Goal: Use online tool/utility: Utilize a website feature to perform a specific function

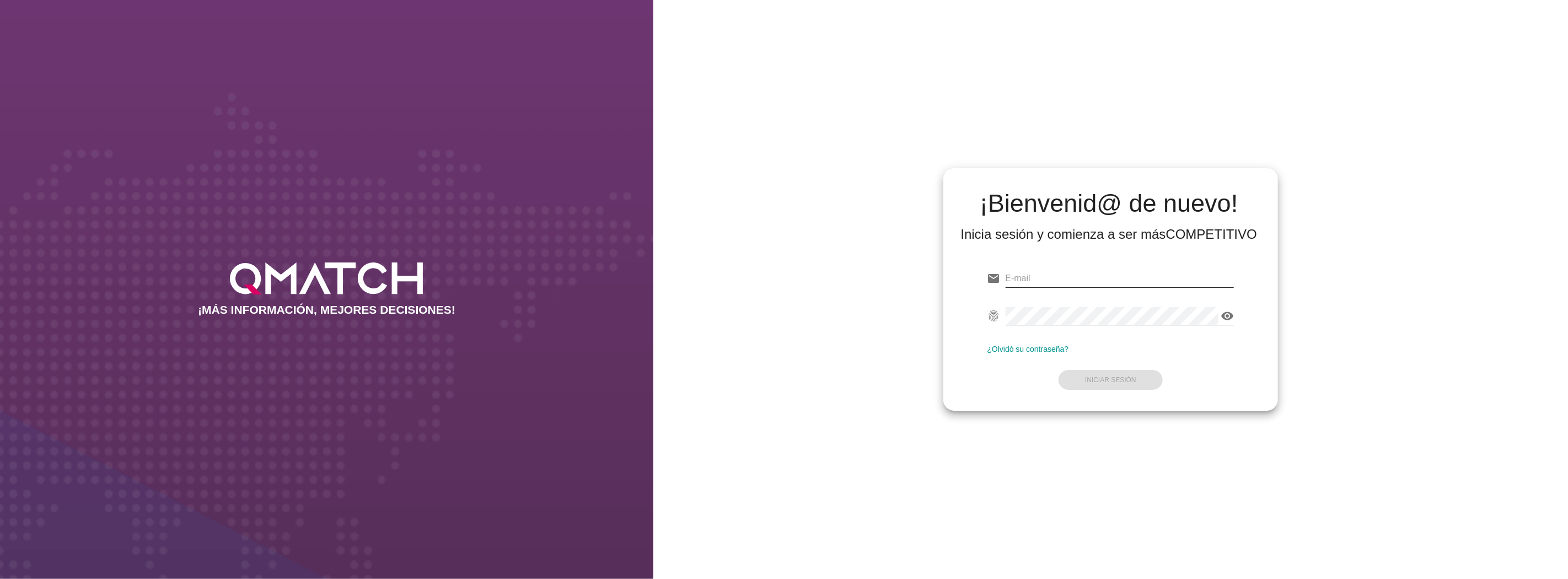
click at [1124, 275] on input "email" at bounding box center [1120, 278] width 229 height 18
type input "test@test.tottus.cl"
click at [1129, 375] on button "Iniciar Sesión" at bounding box center [1110, 380] width 104 height 20
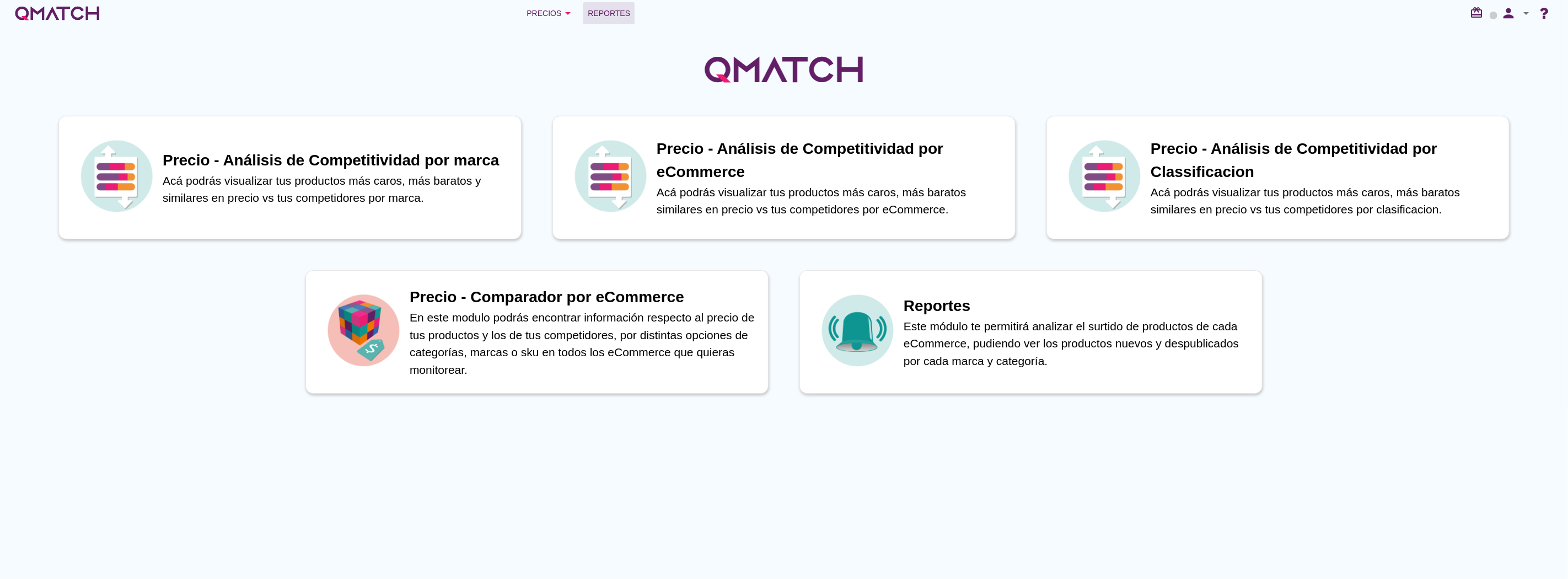
click at [614, 7] on span "Reportes" at bounding box center [609, 13] width 43 height 13
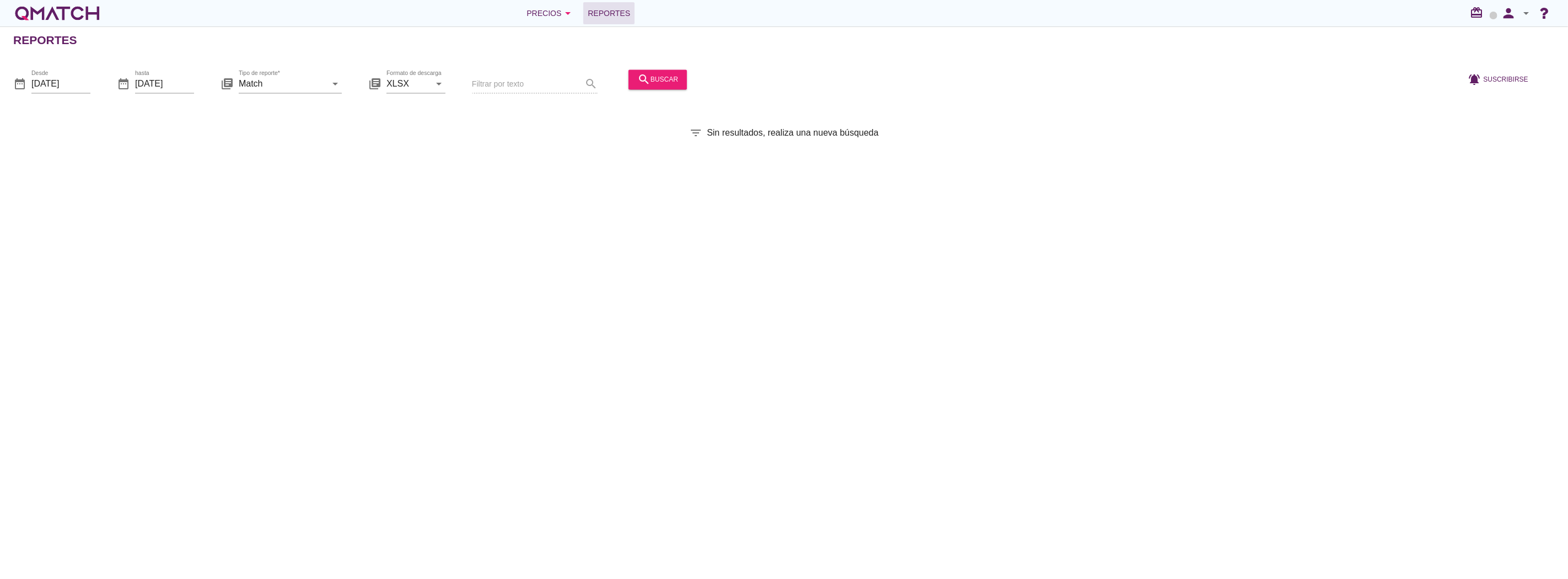
click at [552, 24] on div "Precios arrow_drop_down Reportes redeem person arrow_drop_down" at bounding box center [784, 13] width 1568 height 26
click at [548, 21] on button "Precios arrow_drop_down" at bounding box center [551, 13] width 66 height 22
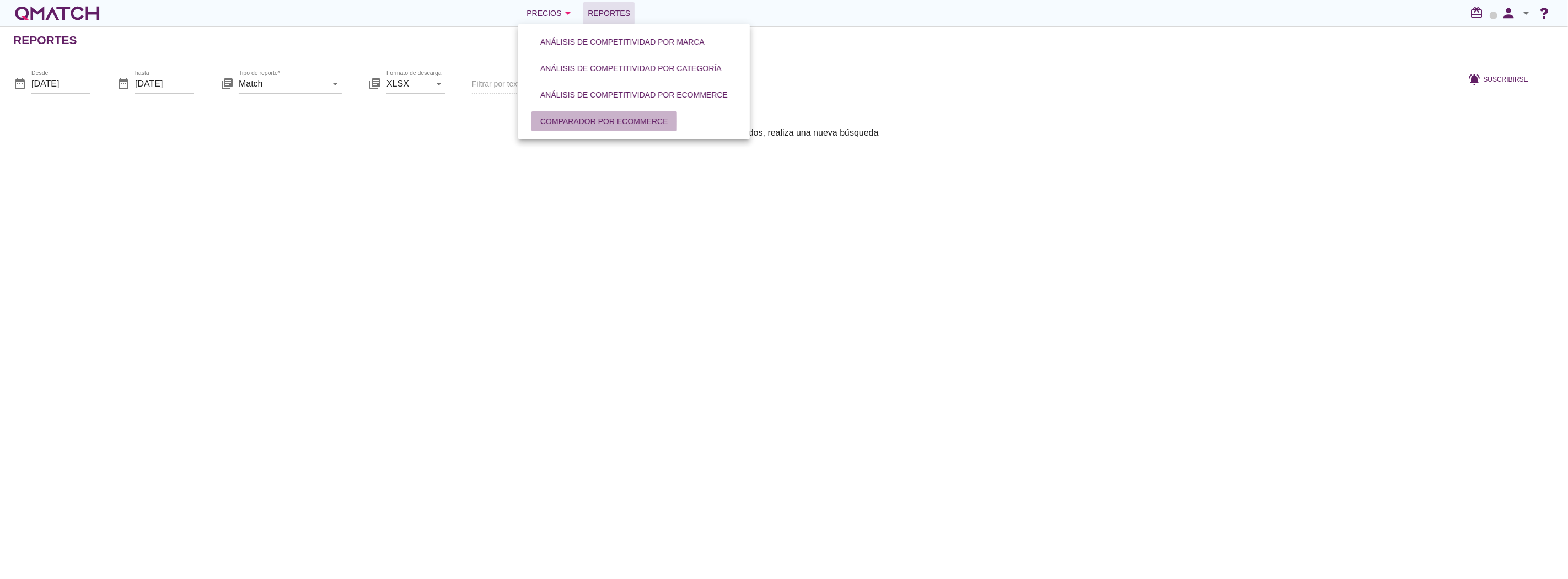
click at [590, 120] on div "Comparador por eCommerce" at bounding box center [604, 121] width 128 height 12
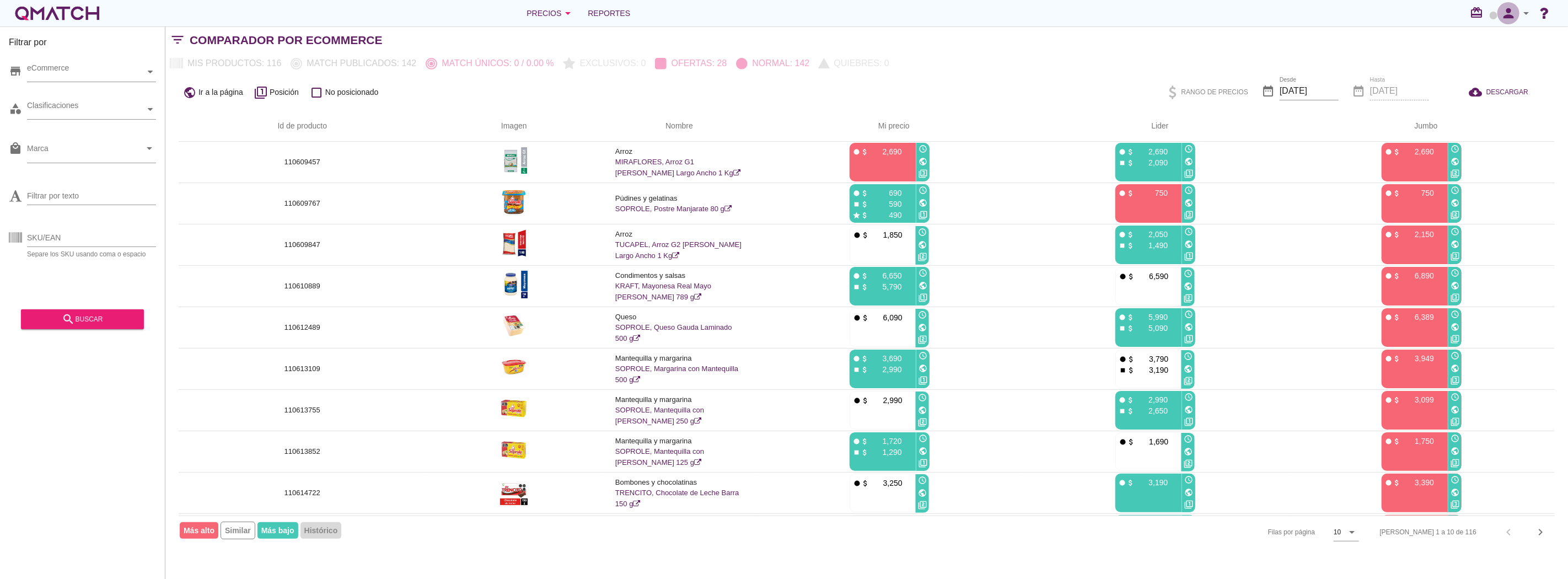
click at [1508, 19] on icon "person" at bounding box center [1508, 13] width 22 height 15
click at [1478, 67] on span "Preferencias de aplicación" at bounding box center [1495, 68] width 91 height 9
radio input "true"
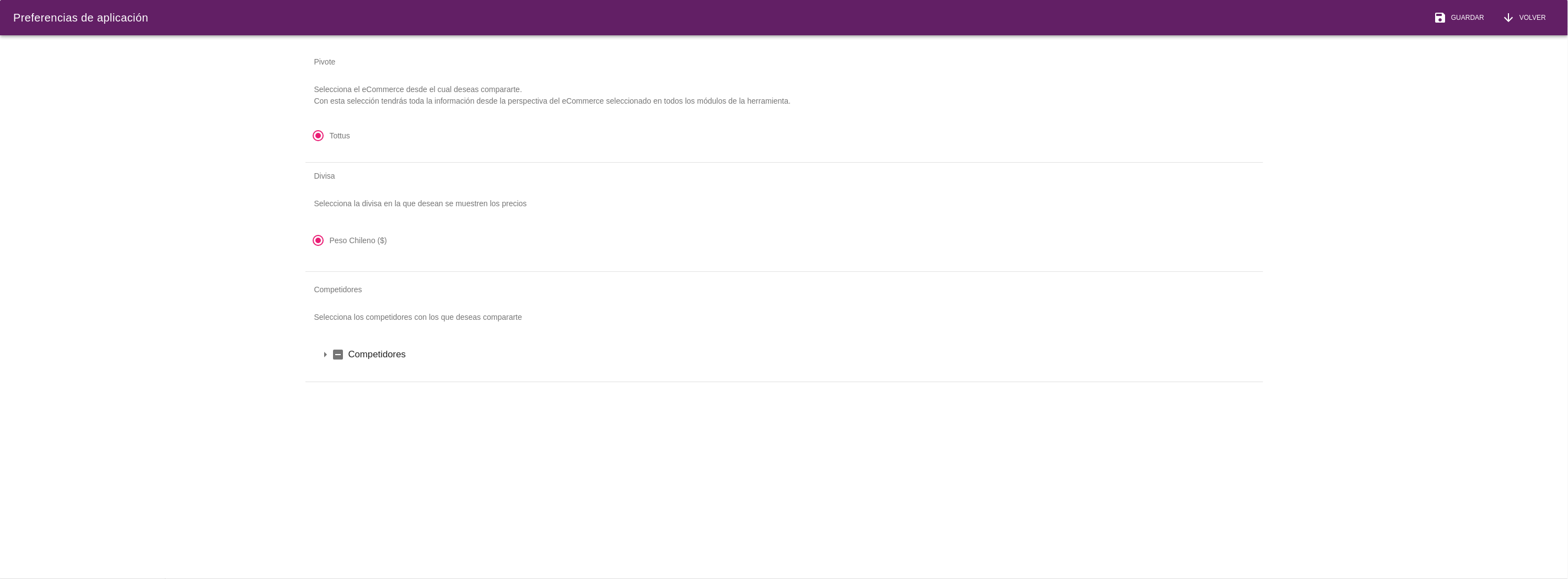
click at [324, 346] on div "arrow_drop_down indeterminate_check_box Competidores" at bounding box center [785, 354] width 931 height 19
click at [343, 378] on icon "arrow_drop_down" at bounding box center [340, 373] width 13 height 13
click at [342, 377] on icon "arrow_drop_down" at bounding box center [340, 373] width 13 height 13
click at [399, 447] on label "JumboNew" at bounding box center [814, 448] width 873 height 14
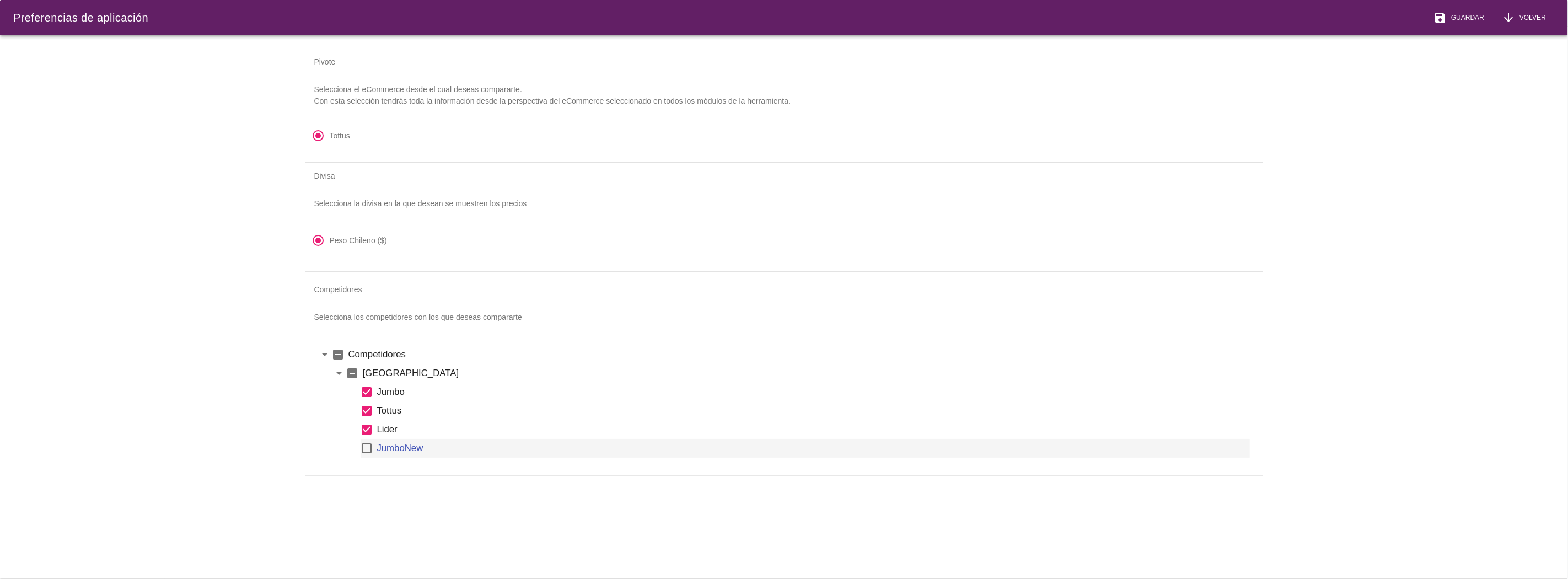
click at [367, 447] on icon "check_box_outline_blank" at bounding box center [367, 449] width 13 height 13
click at [1443, 21] on icon "save" at bounding box center [1440, 18] width 13 height 13
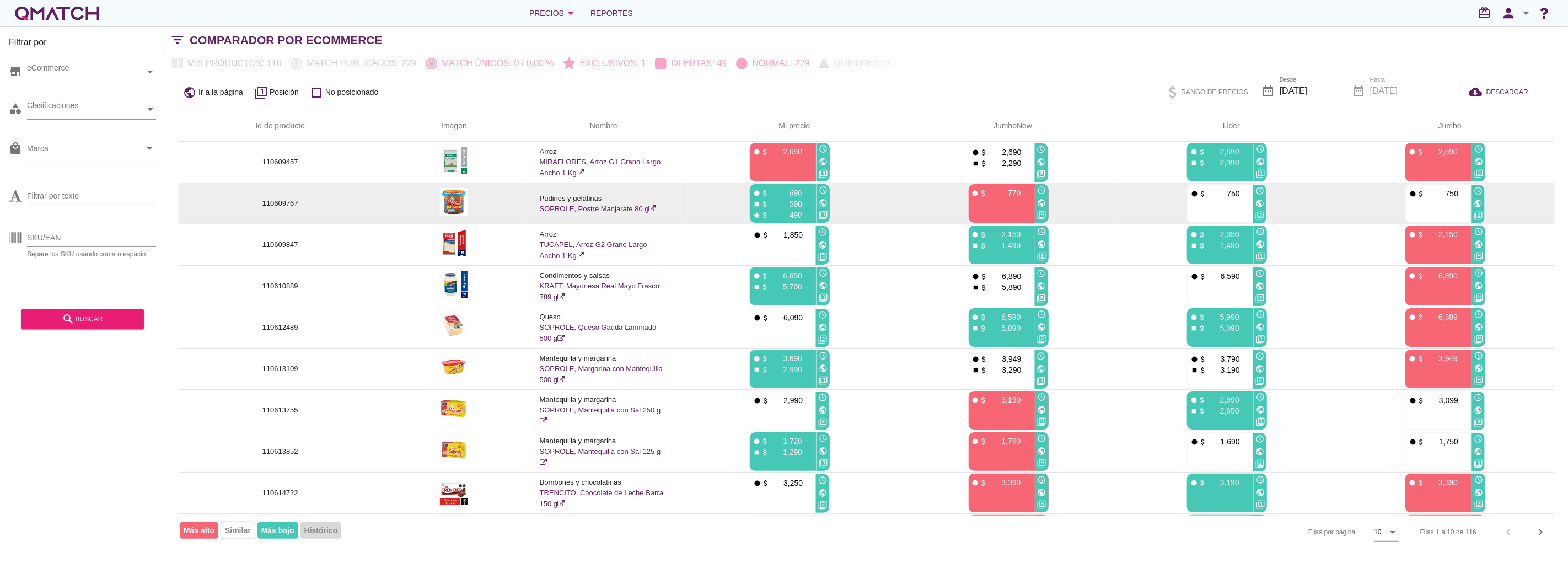
click at [1040, 204] on icon "public" at bounding box center [1042, 203] width 9 height 9
click at [1476, 204] on icon "public" at bounding box center [1478, 203] width 9 height 9
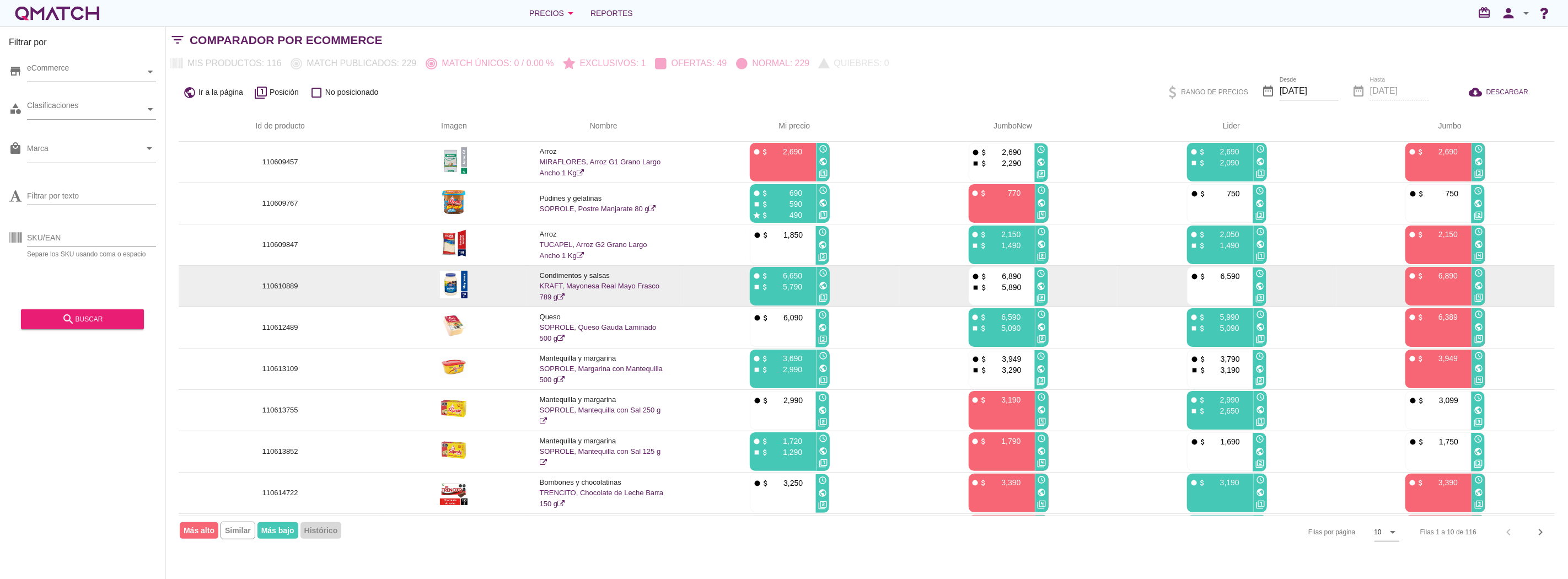
click at [1041, 284] on icon "public" at bounding box center [1041, 286] width 9 height 9
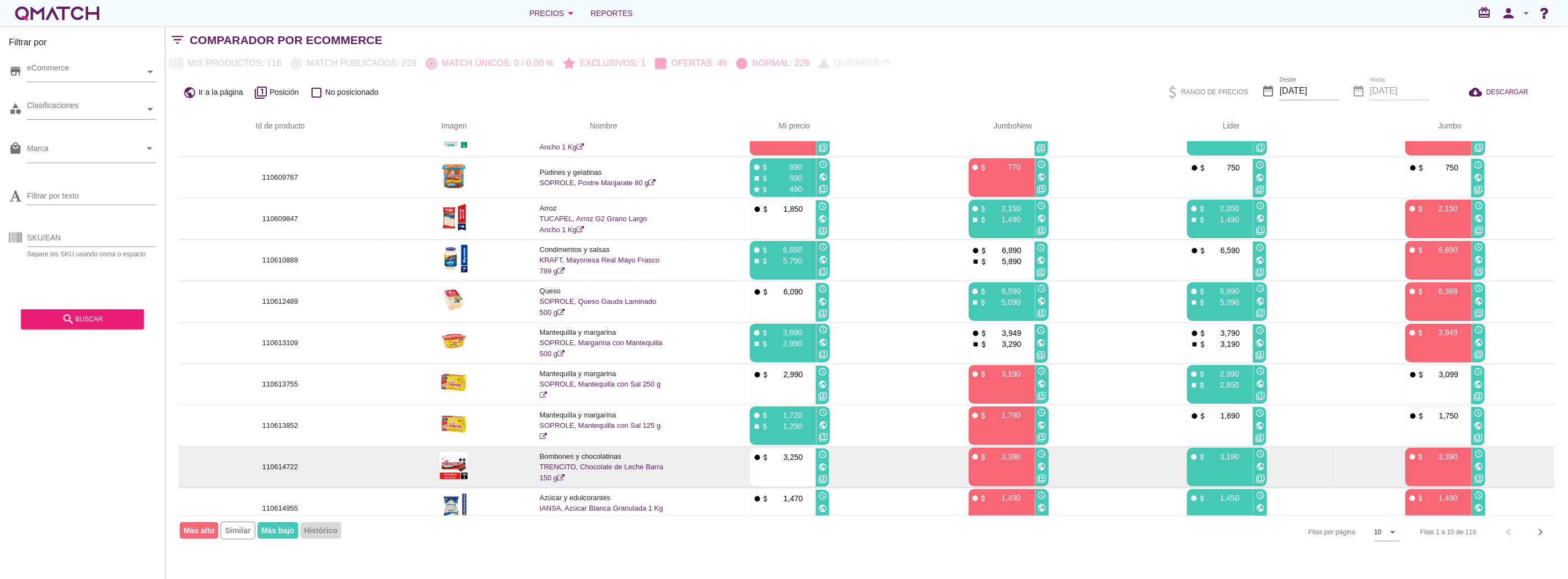
scroll to position [40, 0]
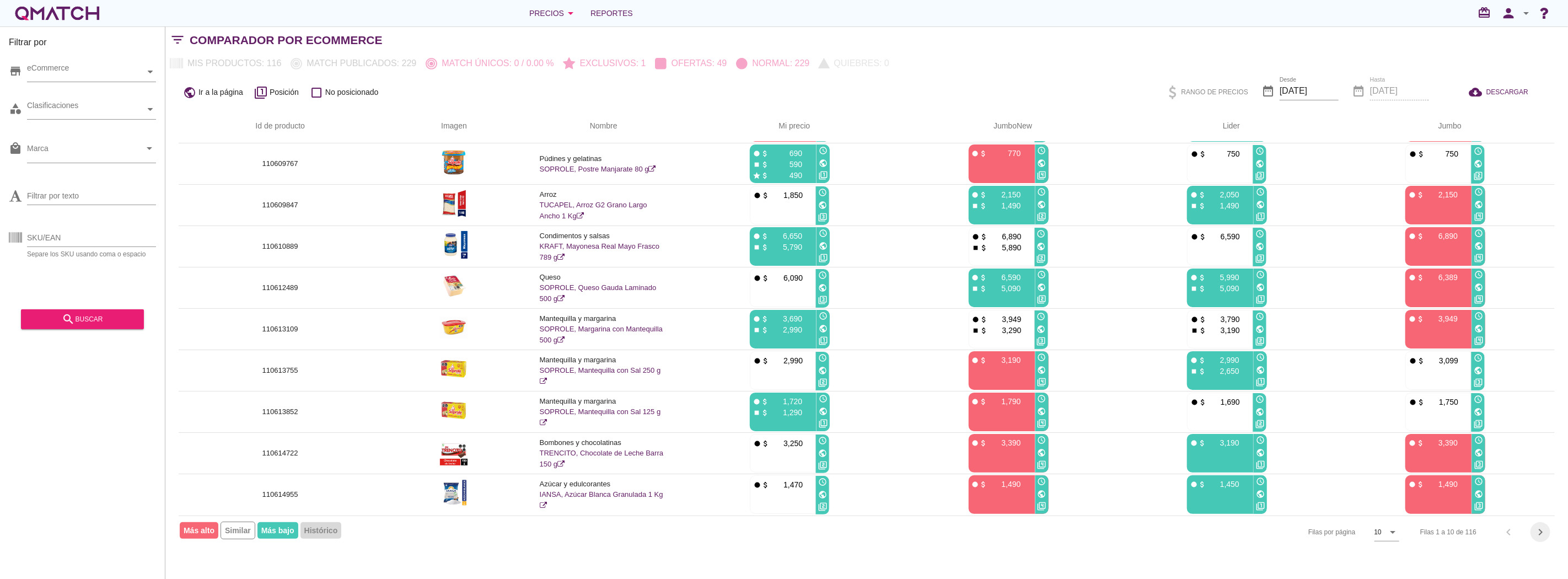
click at [1542, 532] on icon "chevron_right" at bounding box center [1541, 532] width 13 height 13
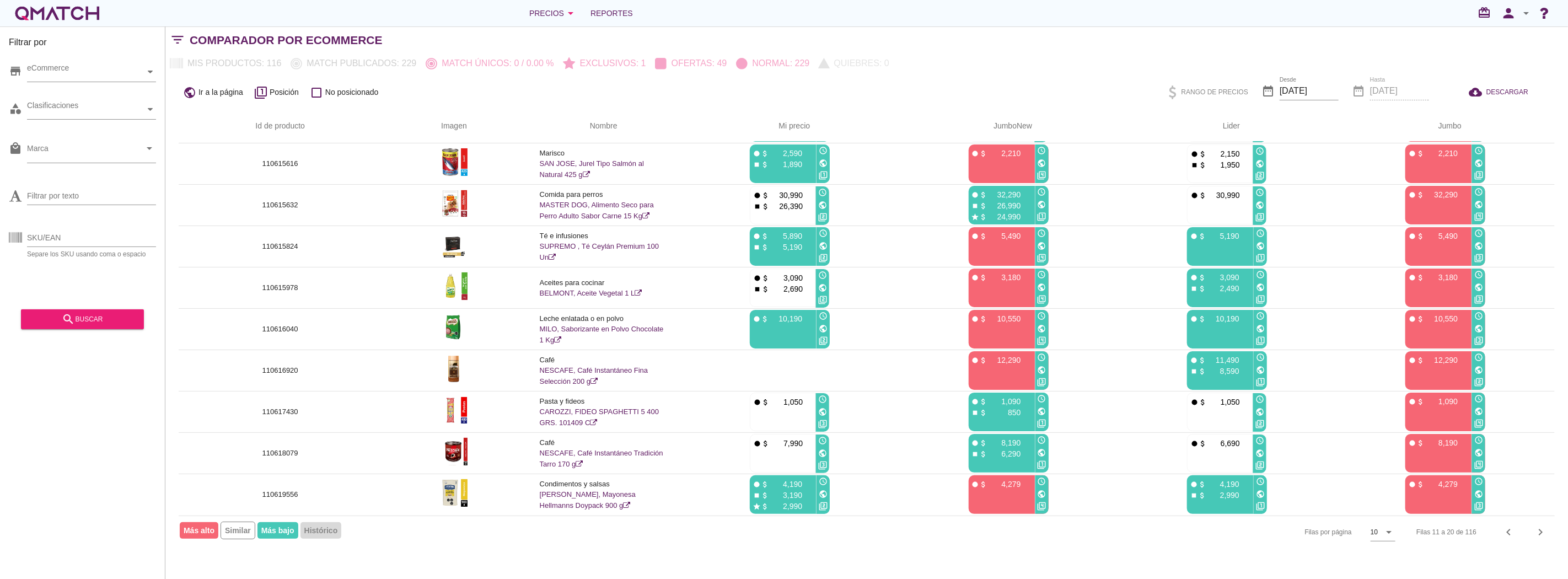
scroll to position [0, 0]
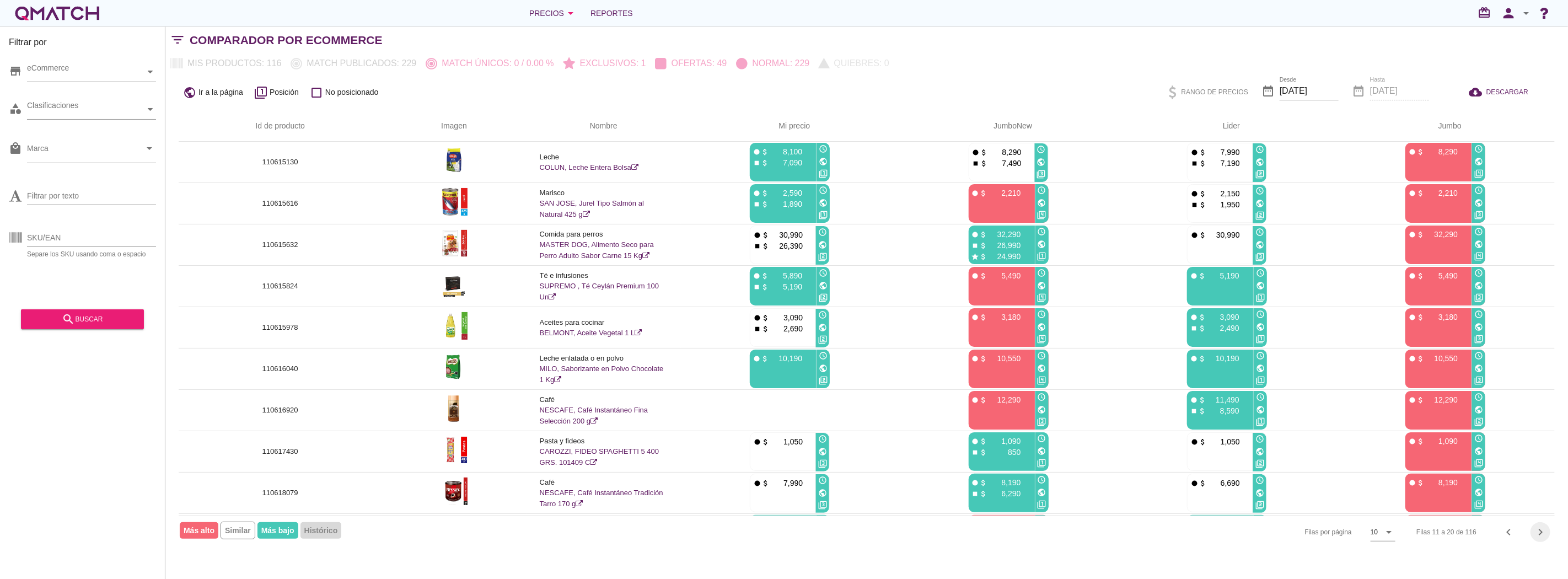
click at [1548, 527] on div "chevron_right" at bounding box center [1540, 532] width 20 height 13
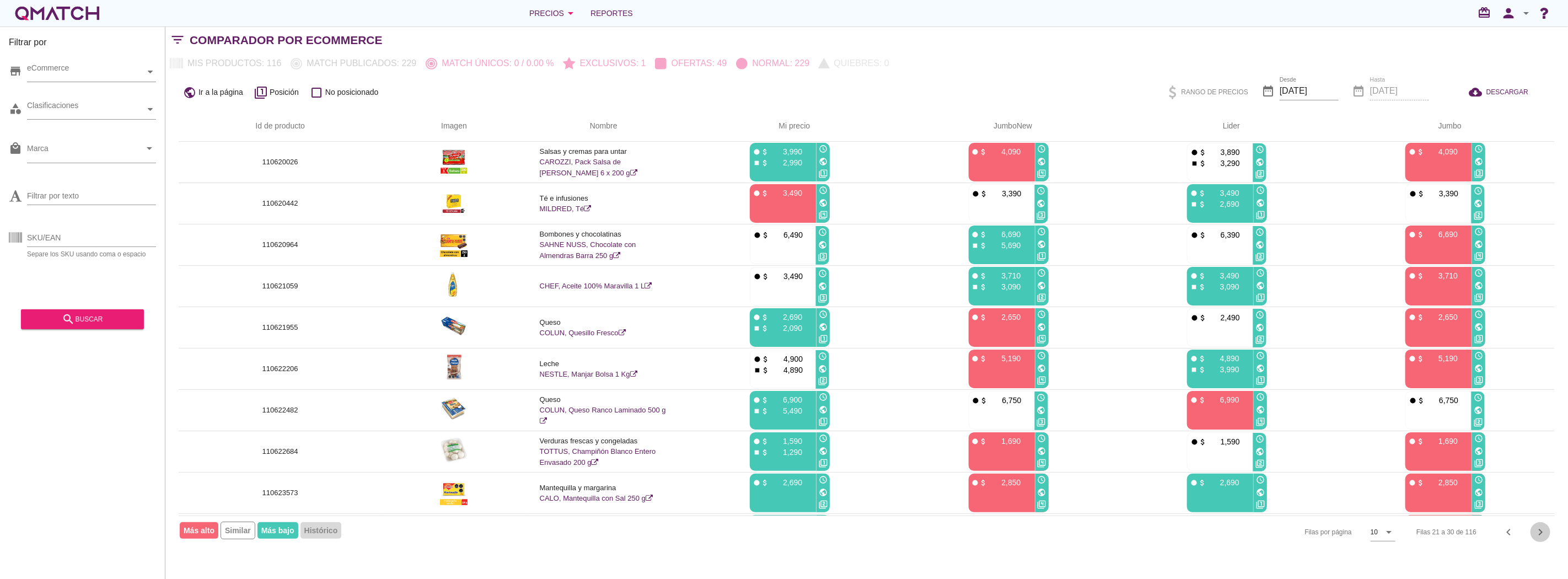
click at [1541, 530] on icon "chevron_right" at bounding box center [1541, 532] width 13 height 13
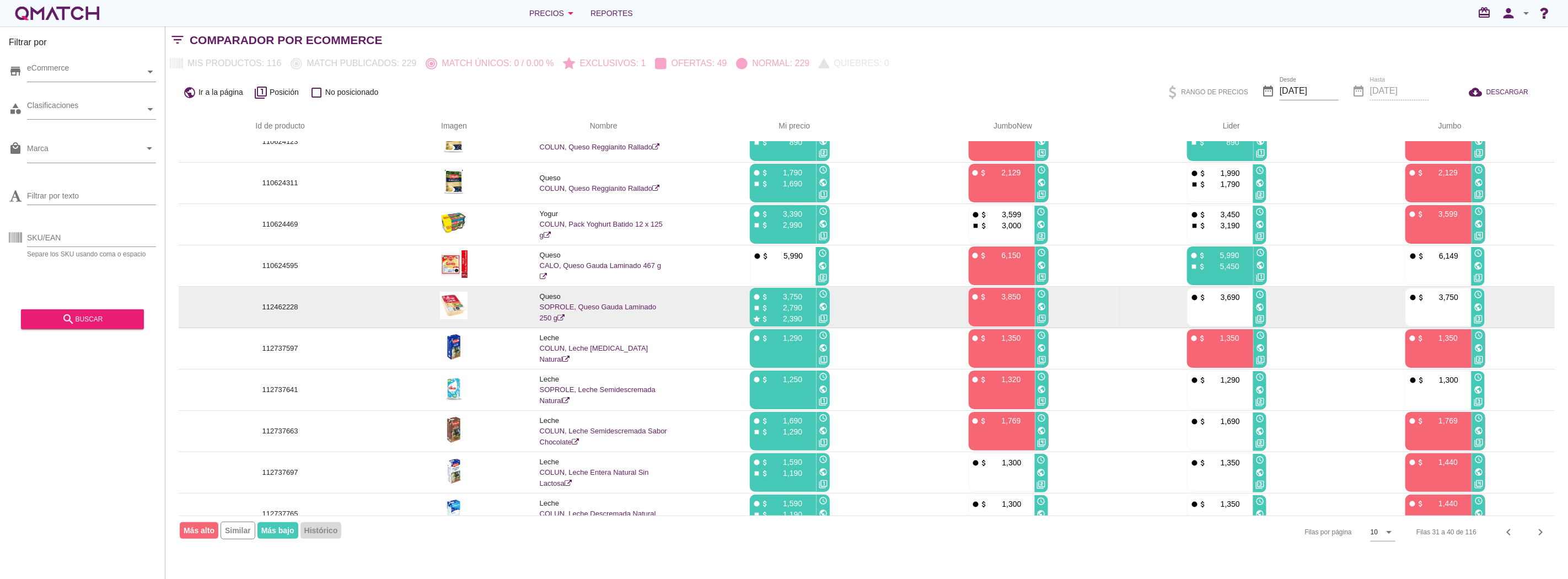
scroll to position [40, 0]
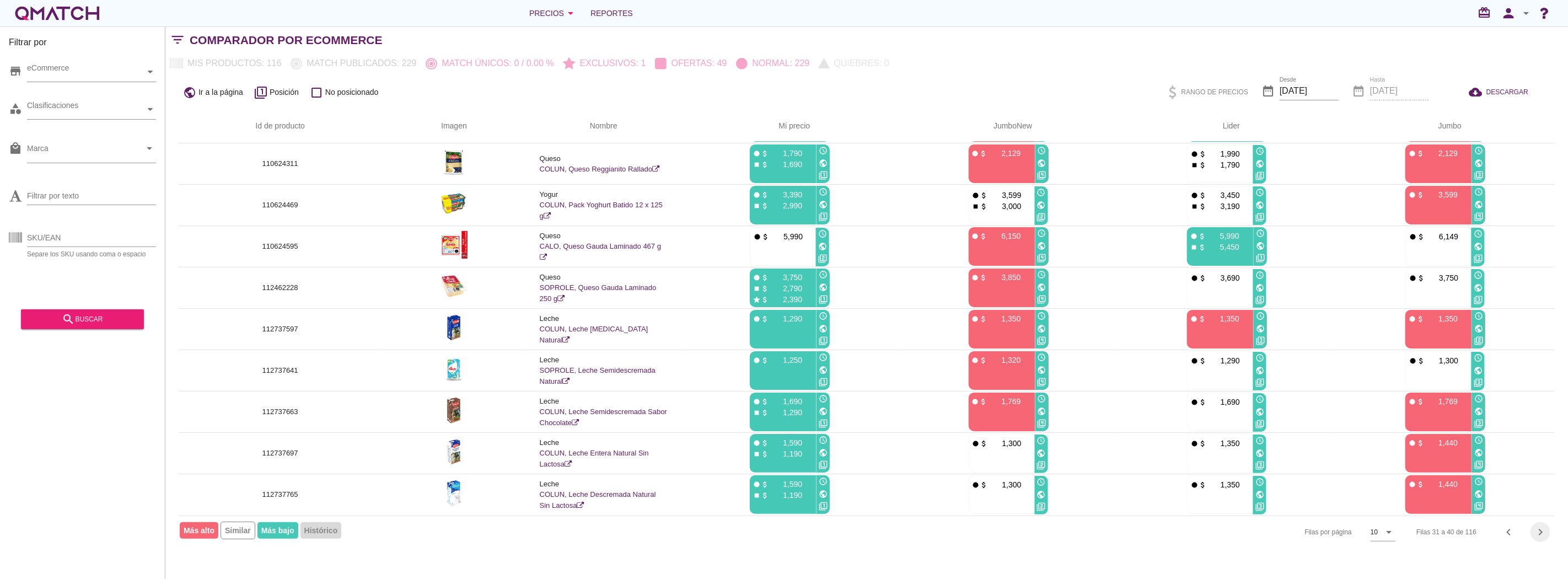
click at [1544, 530] on icon "chevron_right" at bounding box center [1541, 532] width 13 height 13
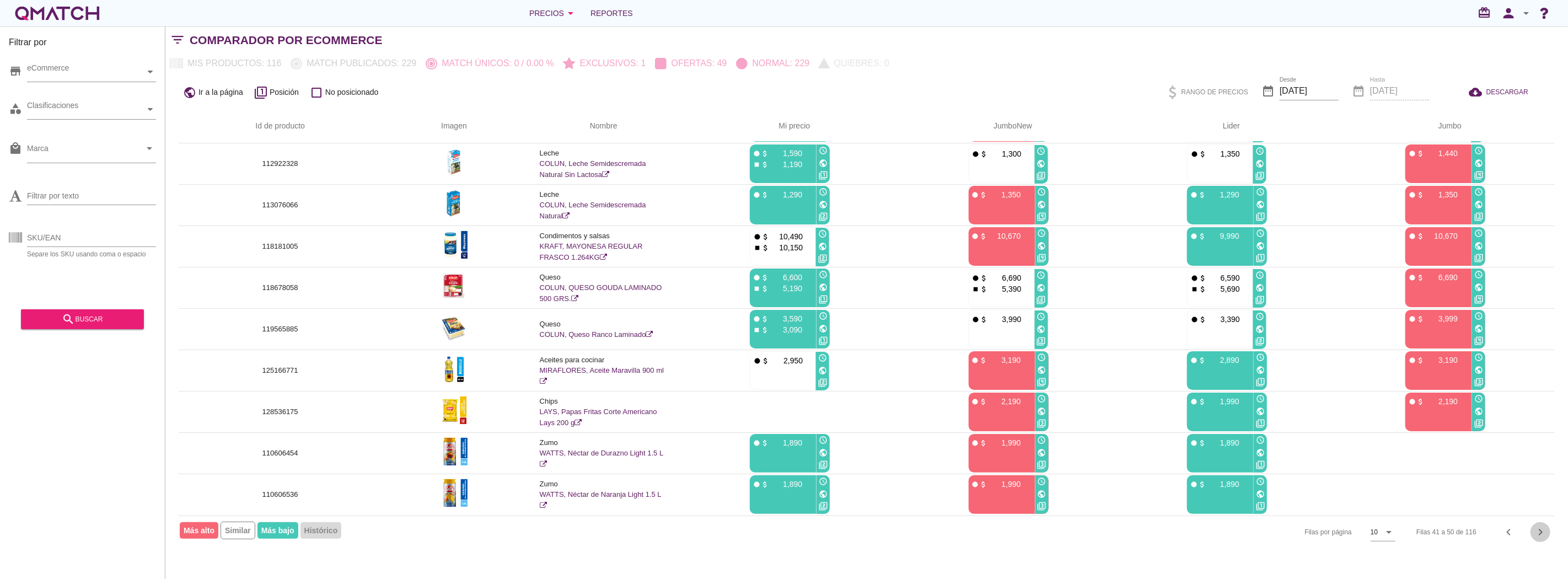
click at [1541, 536] on icon "chevron_right" at bounding box center [1541, 532] width 13 height 13
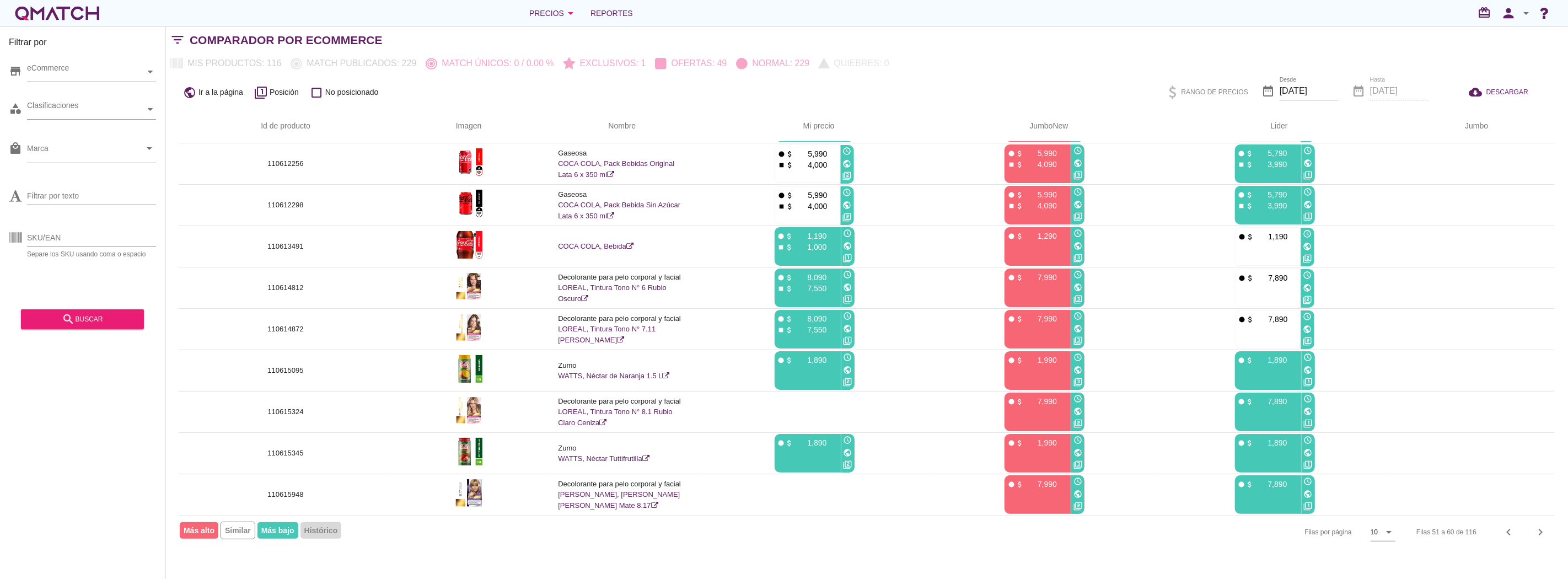
scroll to position [0, 0]
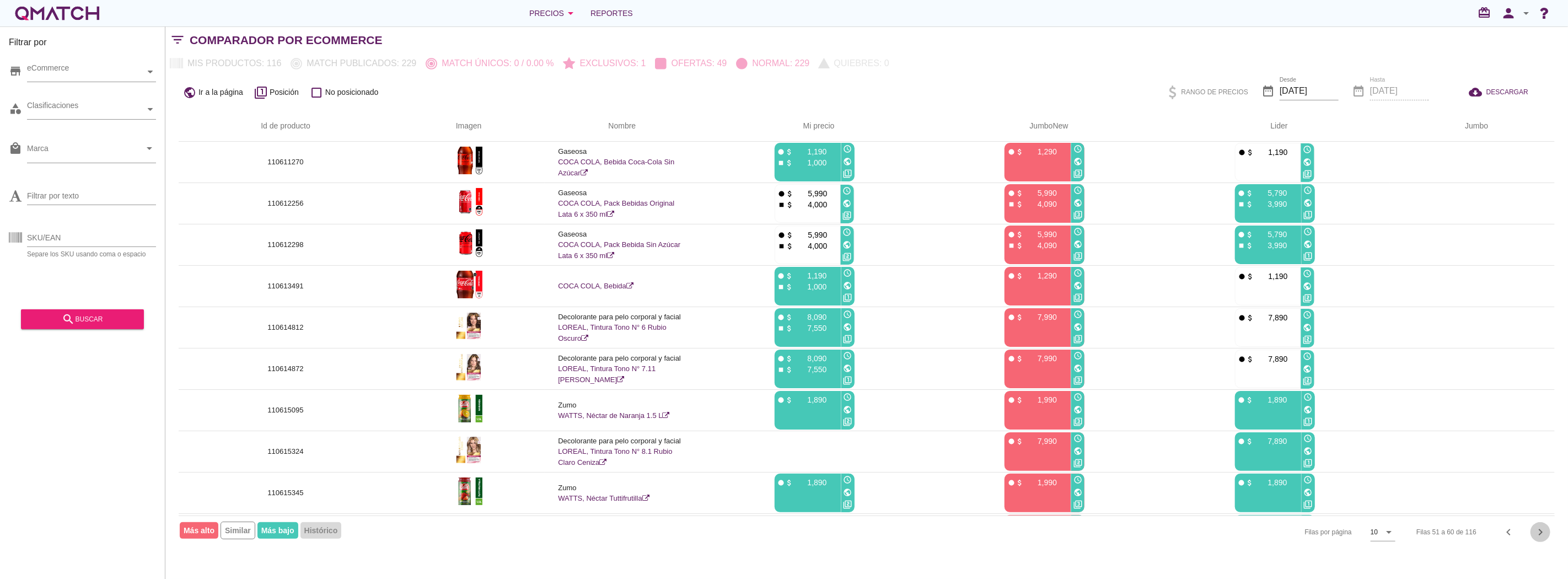
click at [1541, 536] on icon "chevron_right" at bounding box center [1541, 532] width 13 height 13
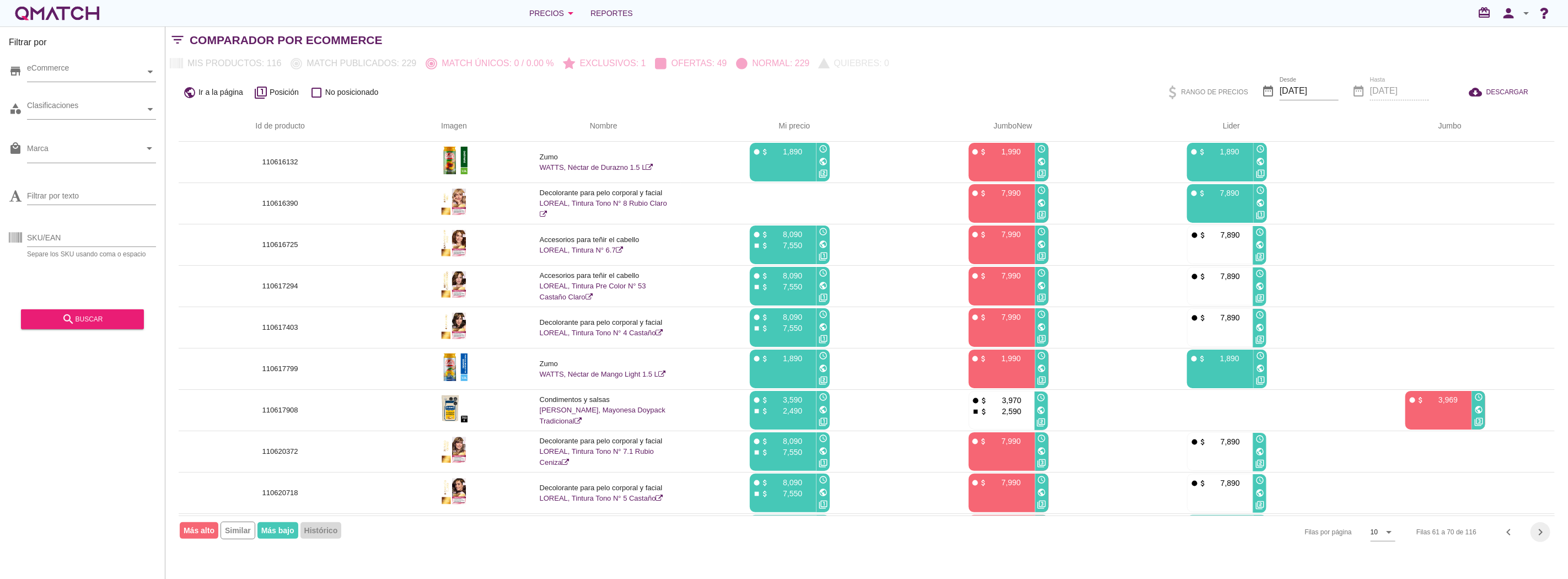
click at [1541, 536] on icon "chevron_right" at bounding box center [1541, 532] width 13 height 13
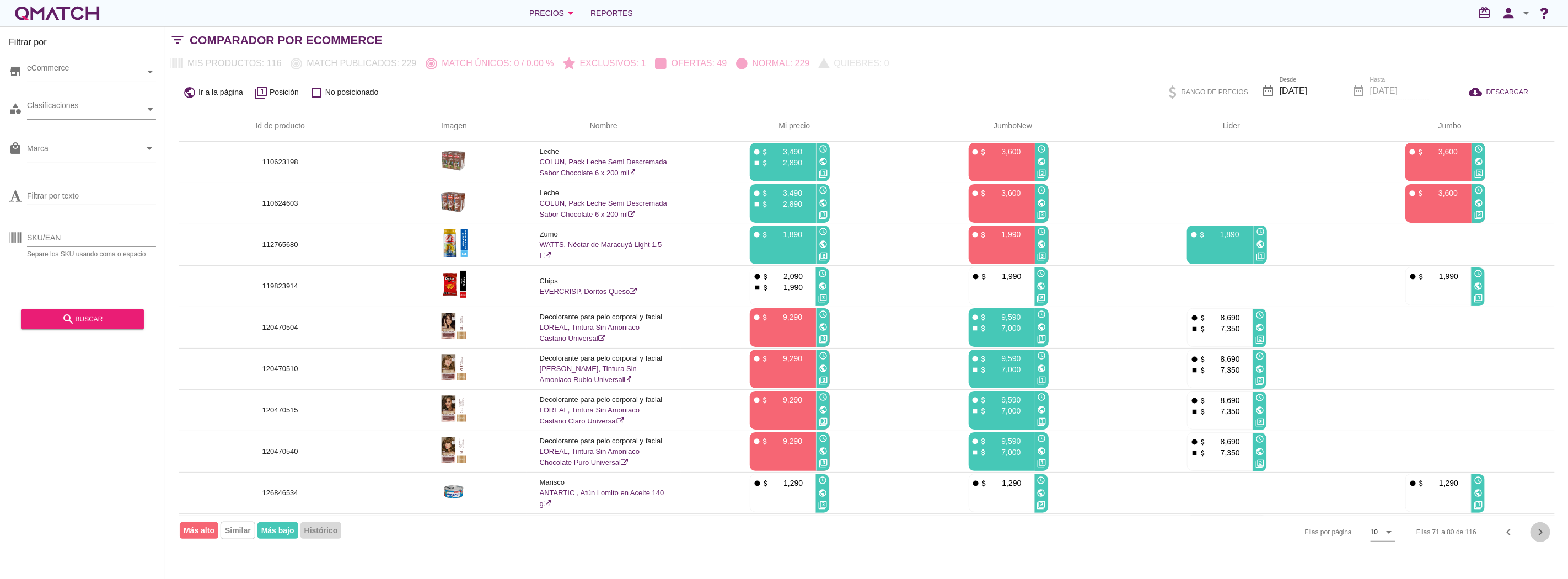
click at [1541, 536] on icon "chevron_right" at bounding box center [1541, 532] width 13 height 13
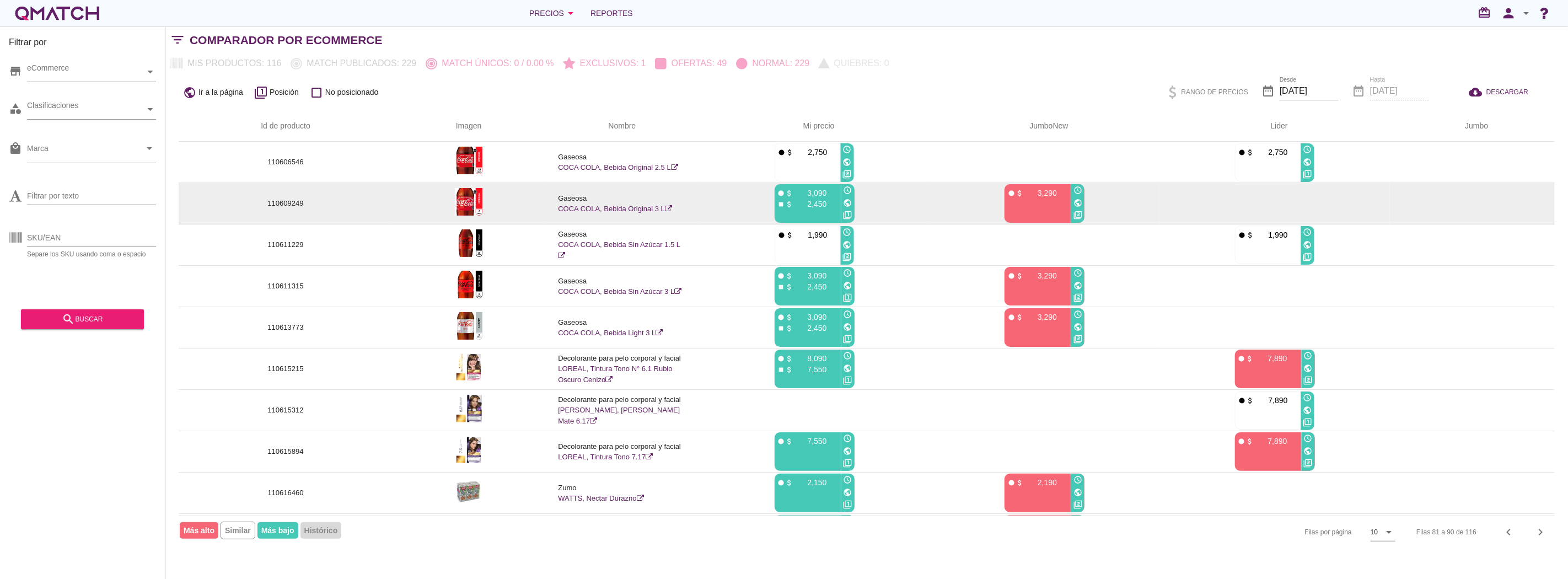
click at [1080, 200] on icon "public" at bounding box center [1078, 203] width 9 height 9
click at [1079, 202] on icon "public" at bounding box center [1078, 203] width 9 height 9
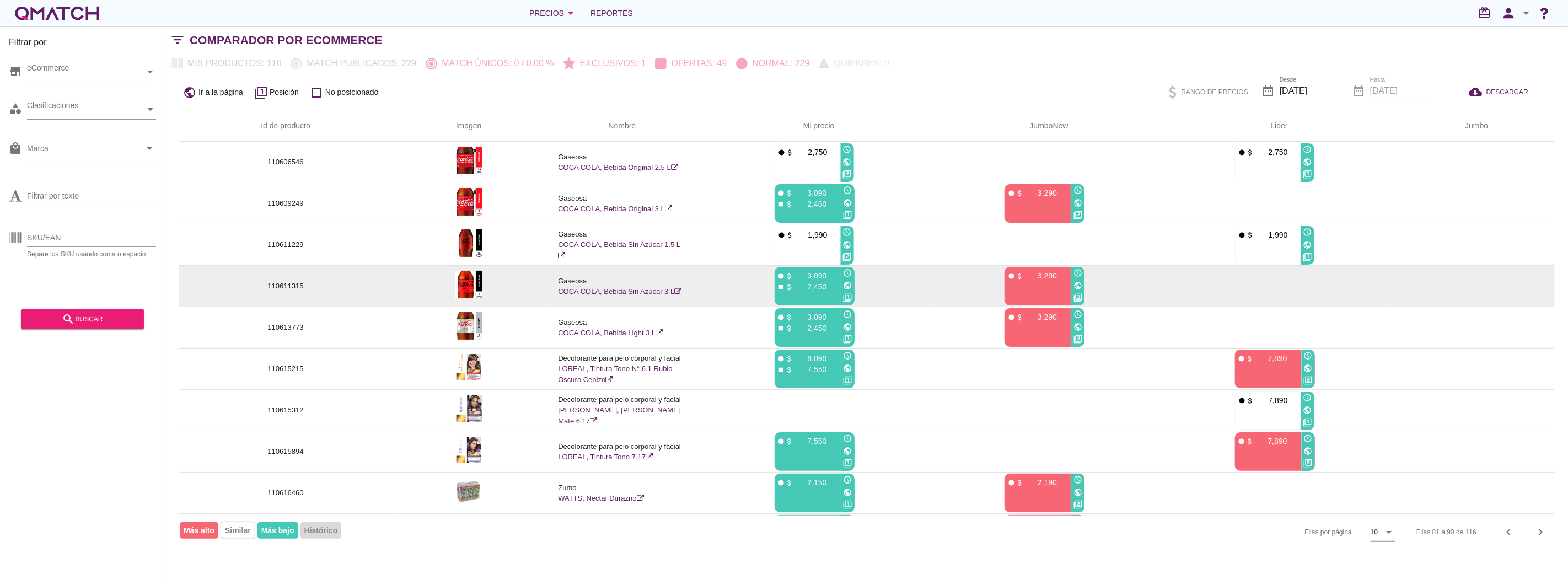
click at [1076, 284] on icon "public" at bounding box center [1078, 286] width 9 height 9
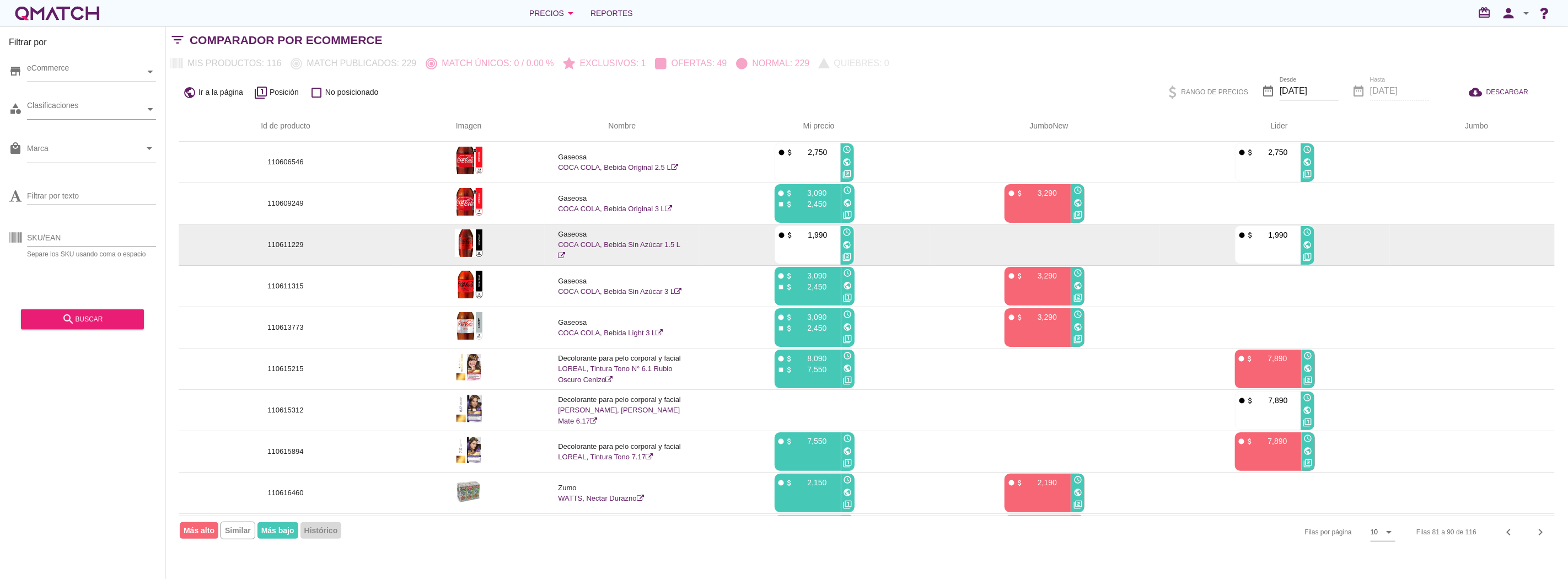
click at [293, 243] on p "110611229" at bounding box center [285, 245] width 187 height 11
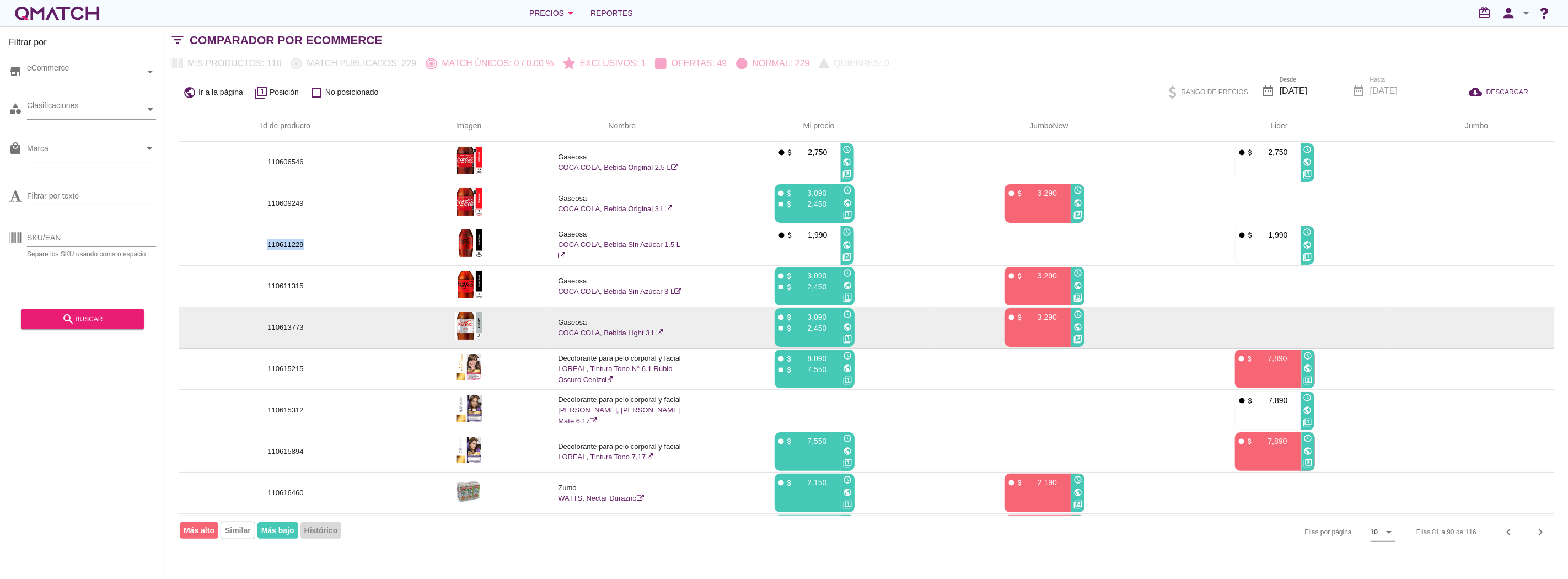
copy p "110611229"
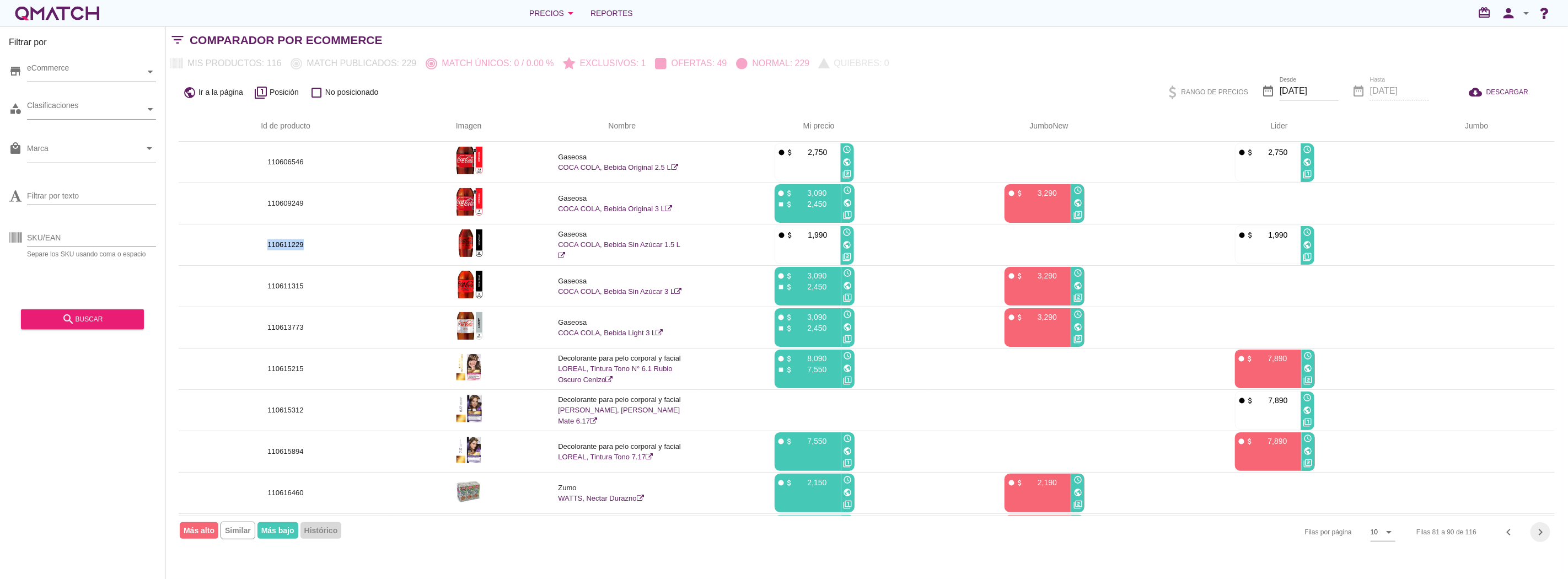
click at [1541, 531] on icon "chevron_right" at bounding box center [1541, 532] width 13 height 13
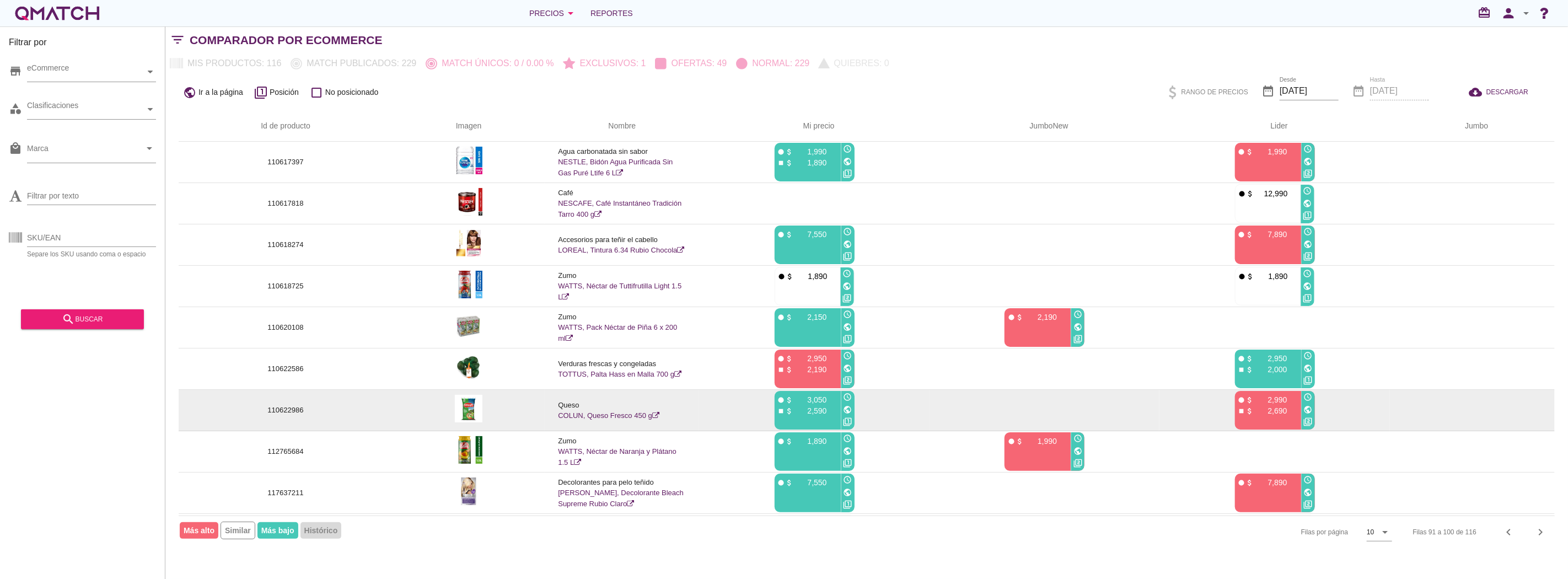
click at [295, 410] on p "110622986" at bounding box center [285, 410] width 187 height 11
copy p "110622986"
click at [847, 410] on icon "public" at bounding box center [848, 410] width 9 height 9
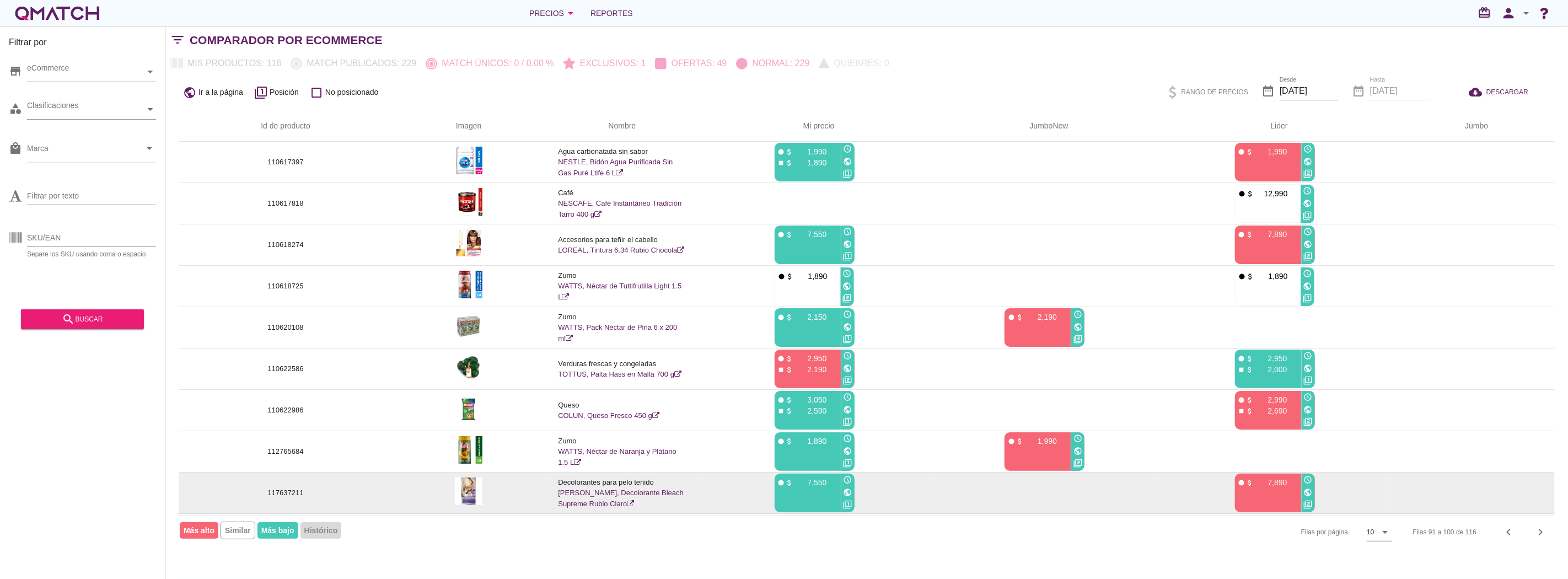
scroll to position [40, 0]
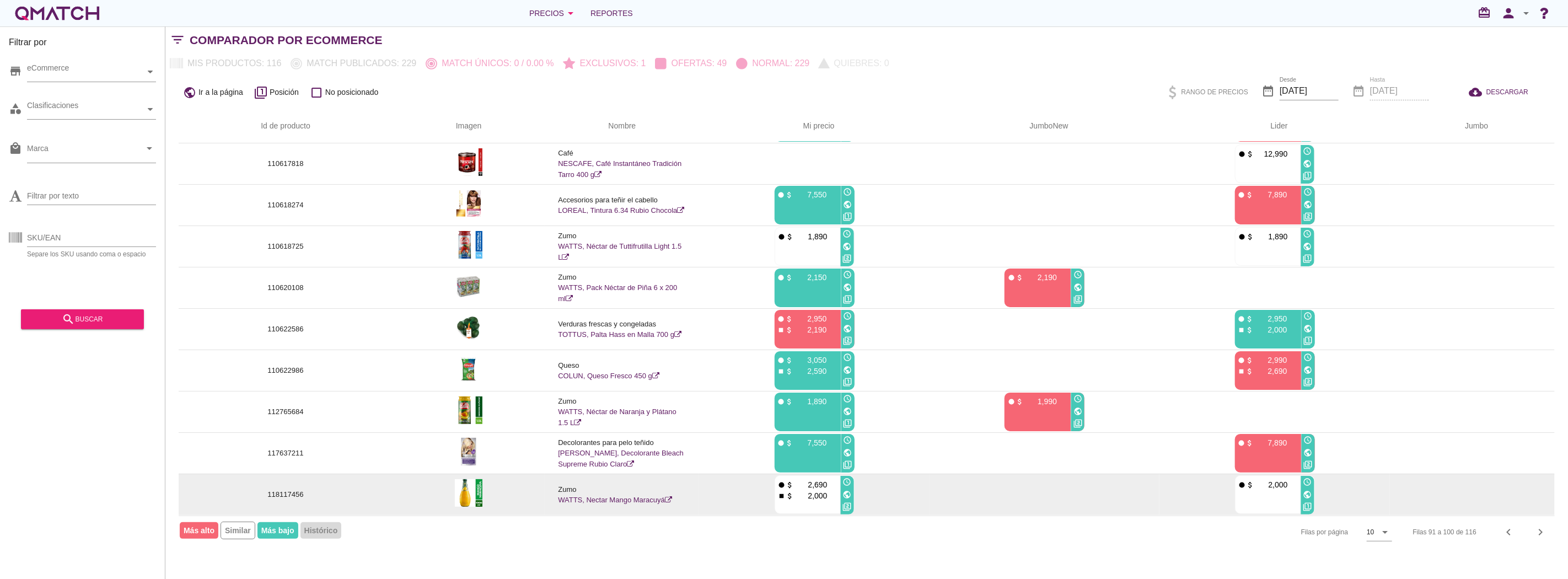
click at [850, 496] on icon "public" at bounding box center [847, 494] width 9 height 9
click at [289, 497] on p "118117456" at bounding box center [285, 494] width 187 height 11
copy p "118117456"
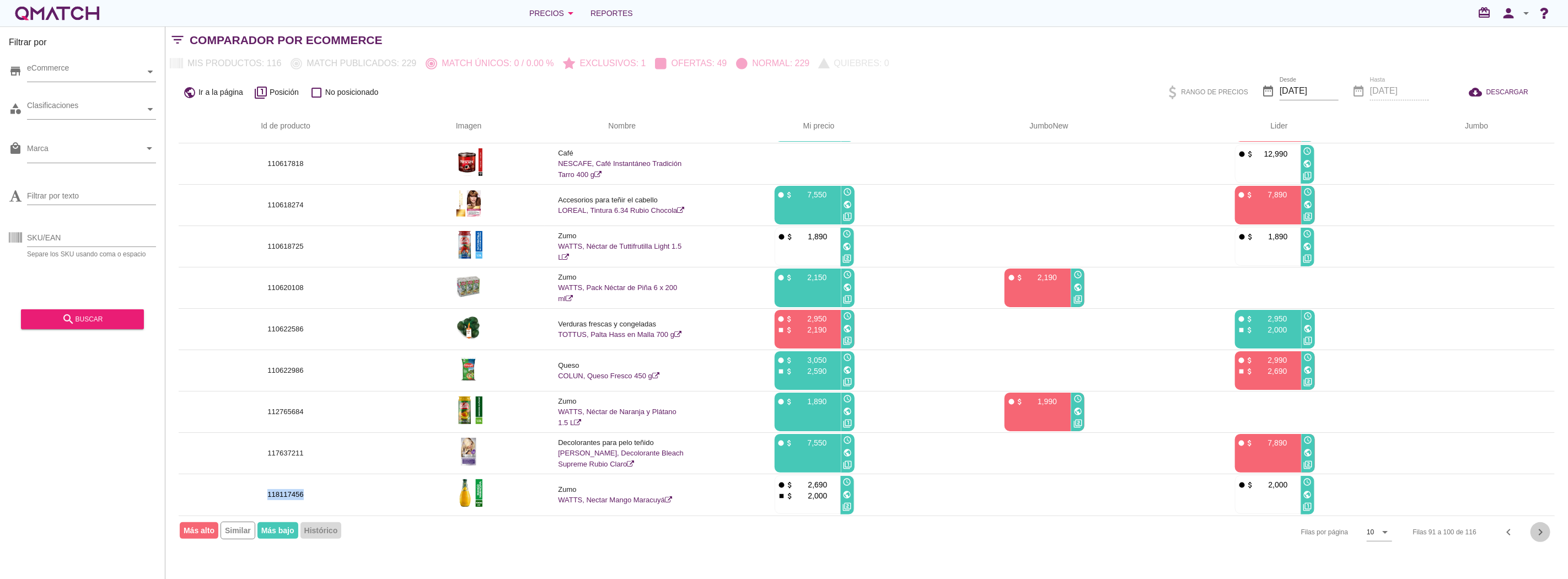
click at [1537, 530] on icon "chevron_right" at bounding box center [1541, 532] width 13 height 13
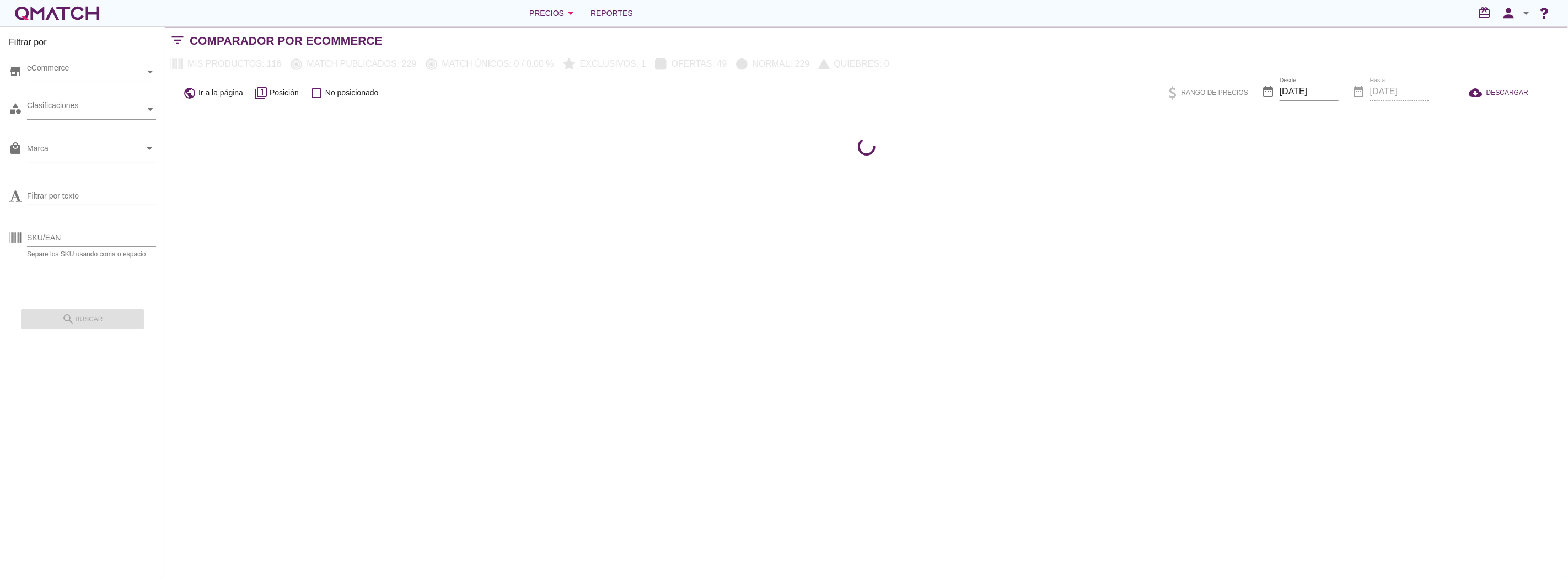
scroll to position [0, 0]
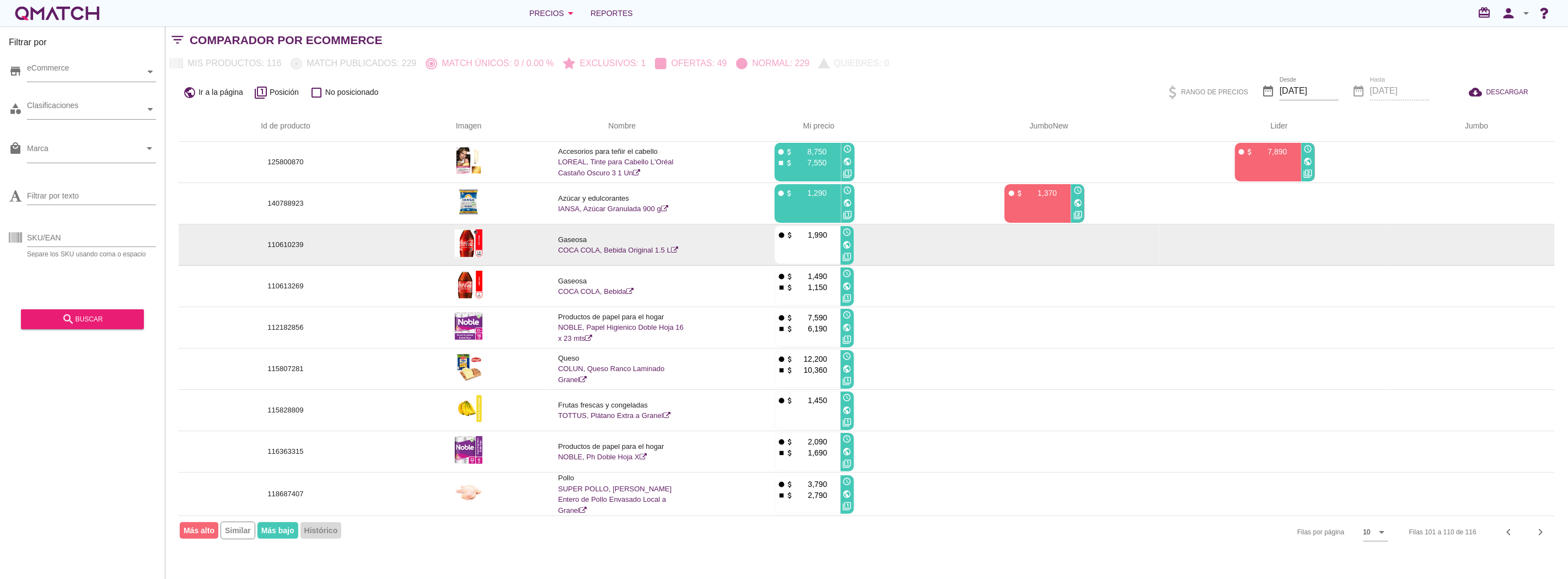
click at [275, 247] on p "110610239" at bounding box center [285, 245] width 187 height 11
copy p "110610239"
click at [848, 245] on icon "public" at bounding box center [847, 245] width 9 height 9
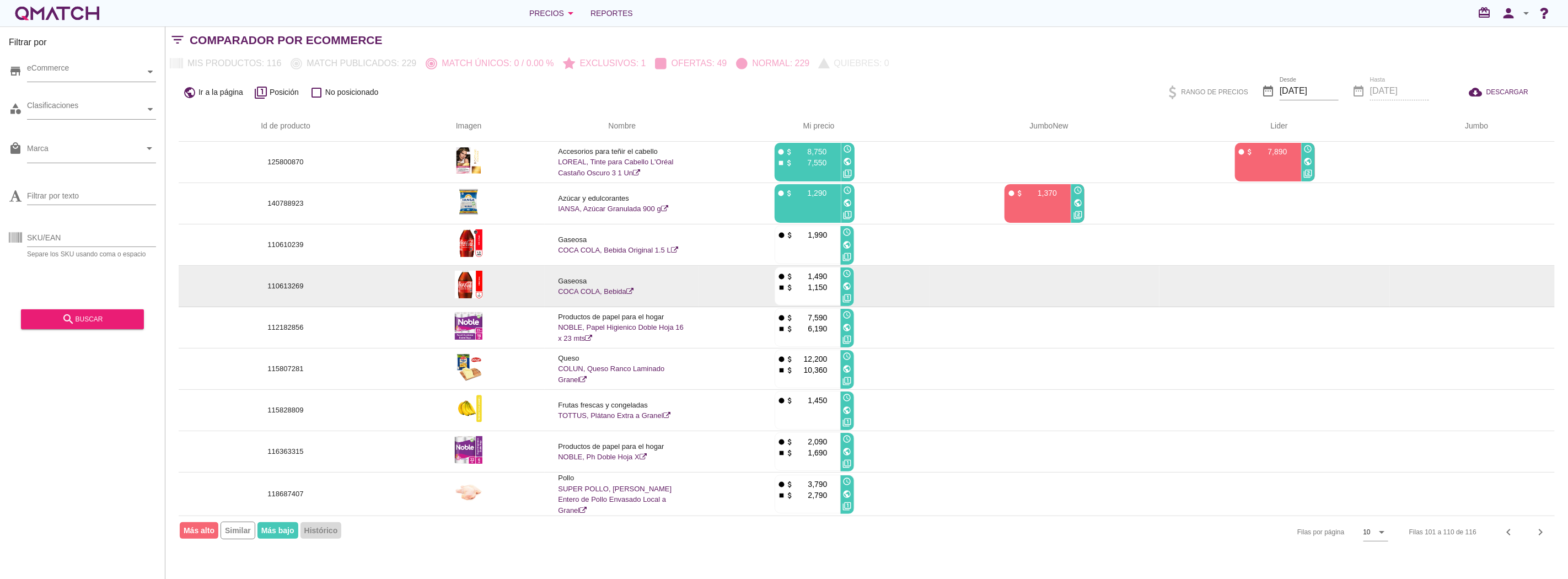
click at [847, 286] on icon "public" at bounding box center [847, 286] width 9 height 9
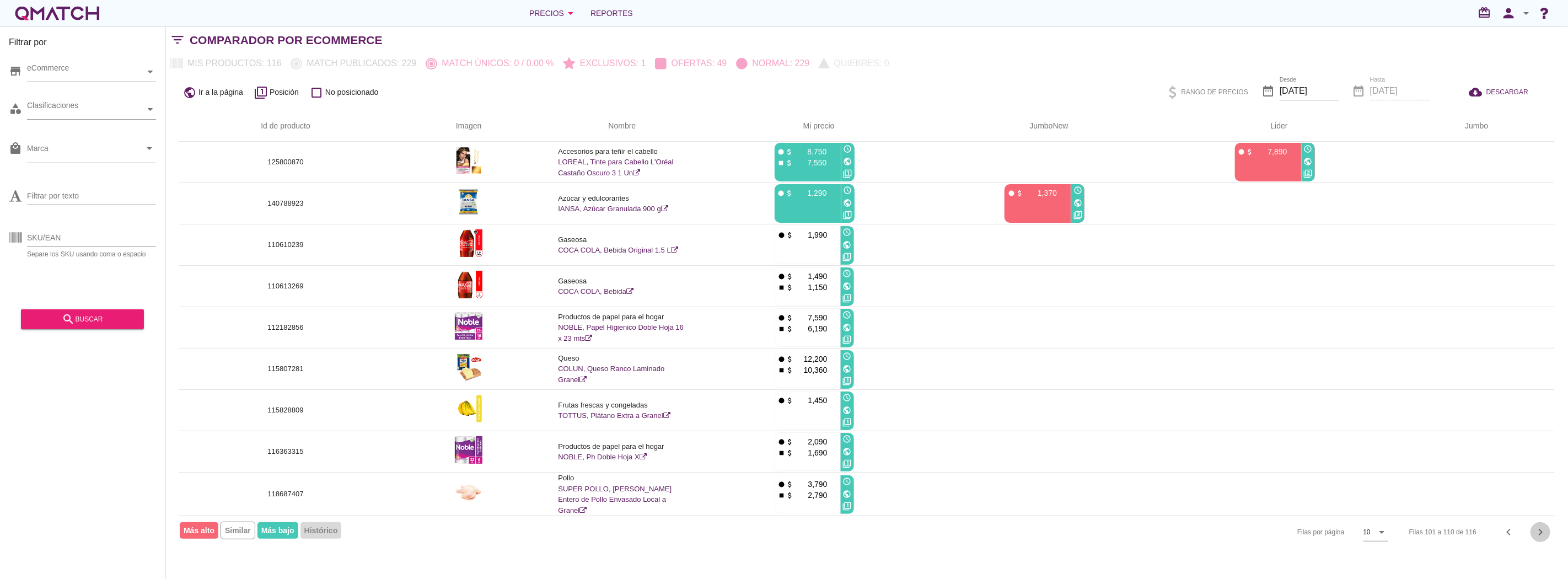
click at [1540, 530] on icon "chevron_right" at bounding box center [1541, 532] width 13 height 13
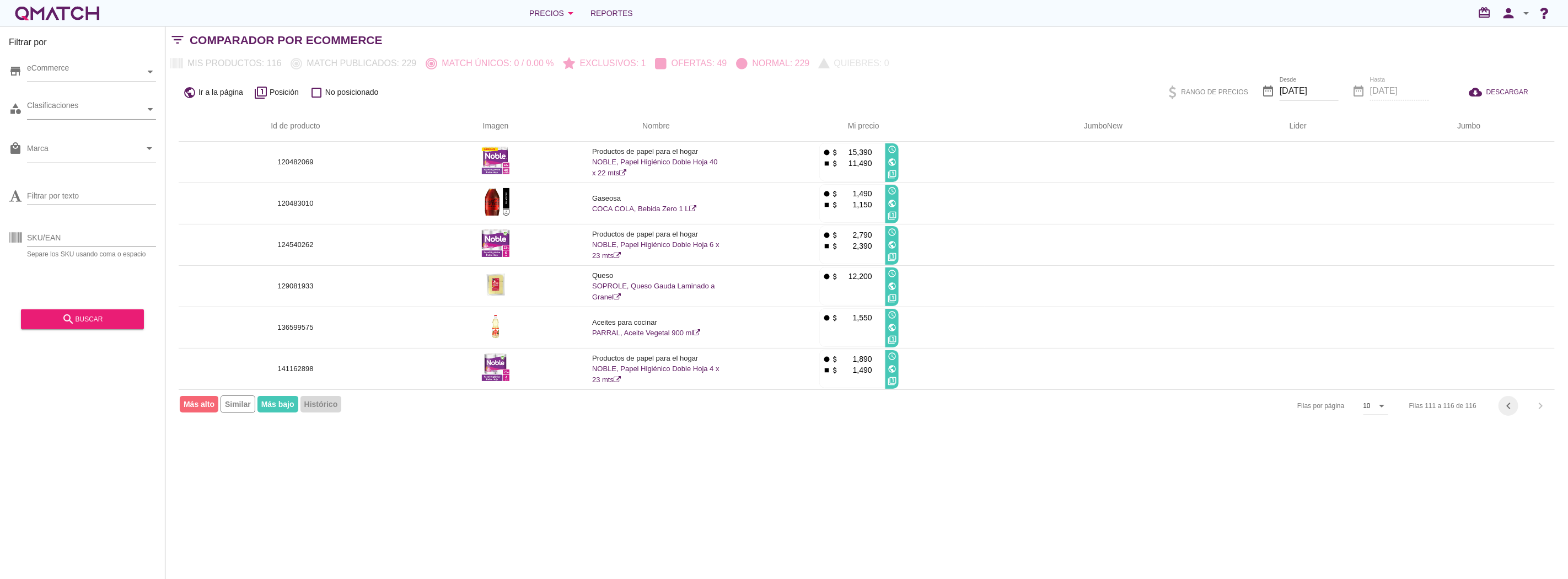
click at [1507, 404] on icon "chevron_left" at bounding box center [1508, 406] width 13 height 13
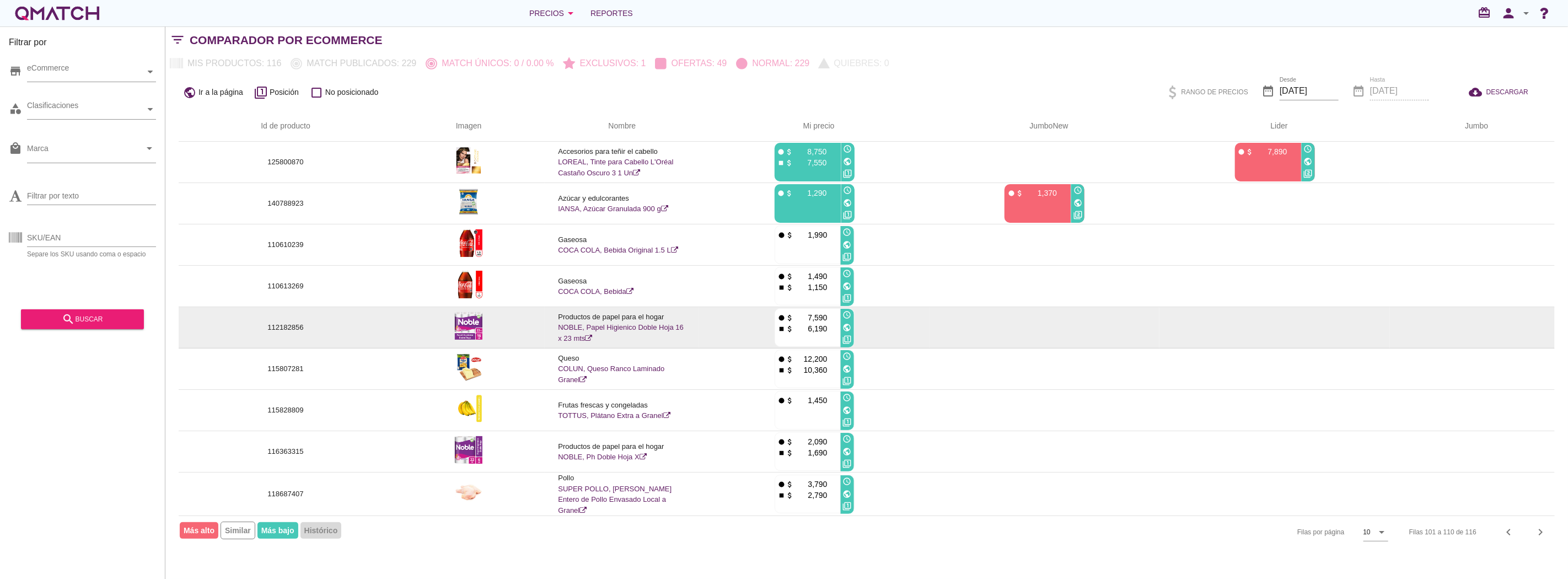
click at [295, 331] on p "112182856" at bounding box center [285, 328] width 187 height 11
copy p "112182856"
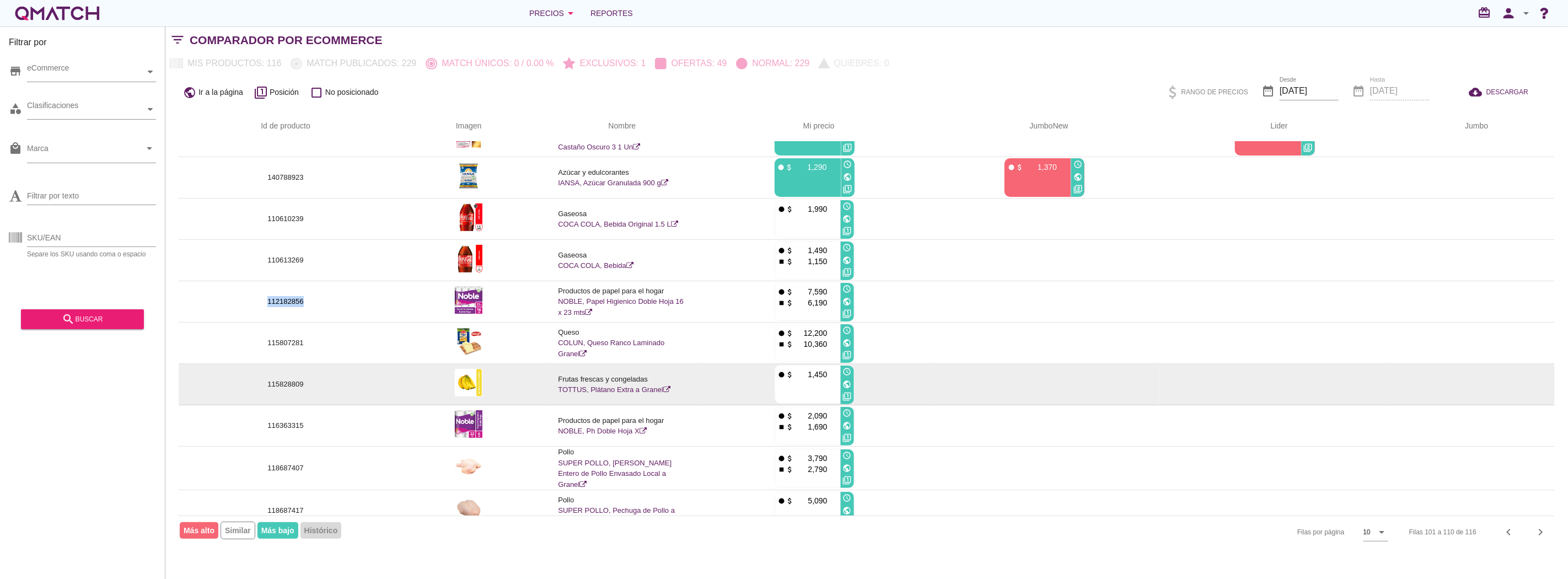
scroll to position [40, 0]
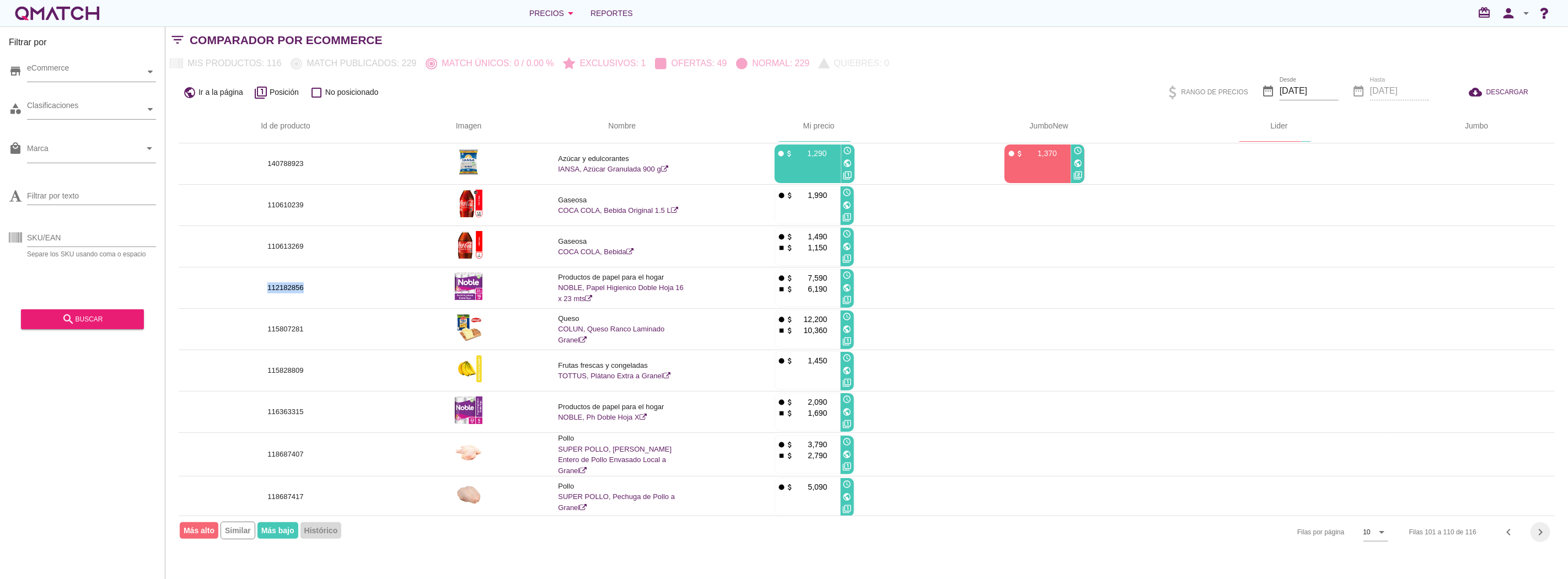
click at [1546, 525] on icon "chevron_right" at bounding box center [1541, 532] width 13 height 13
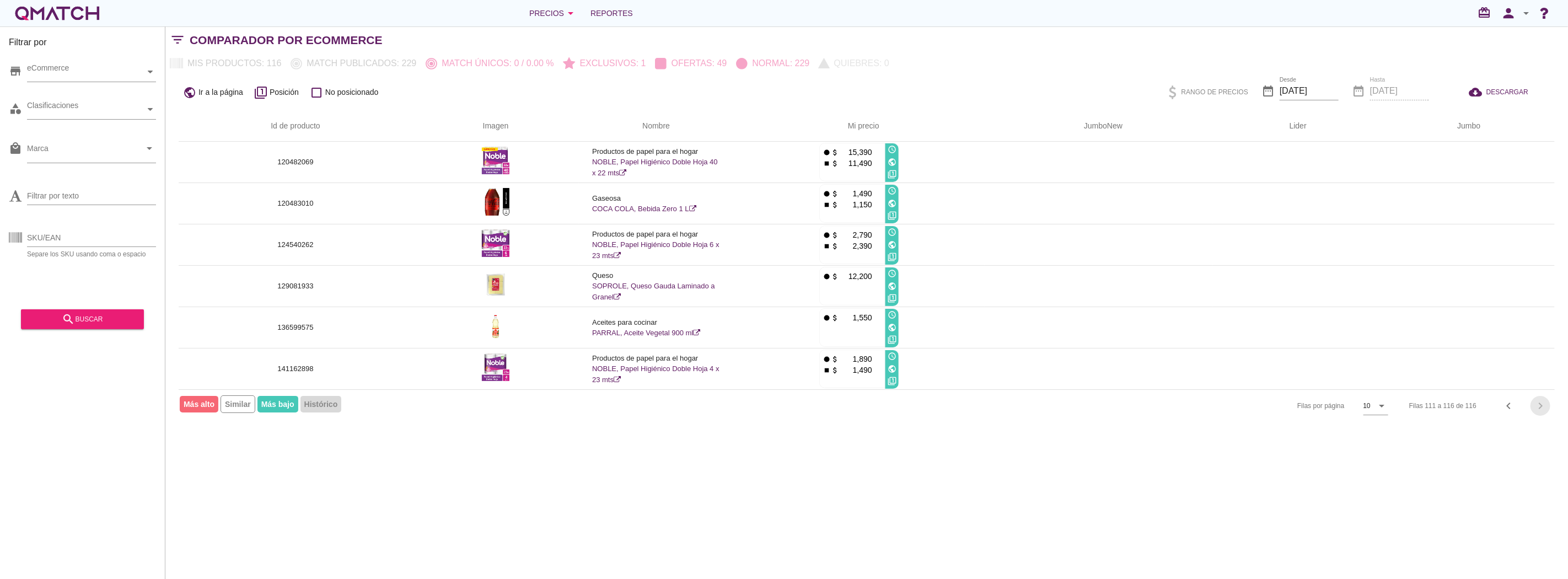
scroll to position [0, 0]
click at [79, 15] on div "white-qmatch-logo" at bounding box center [57, 13] width 88 height 22
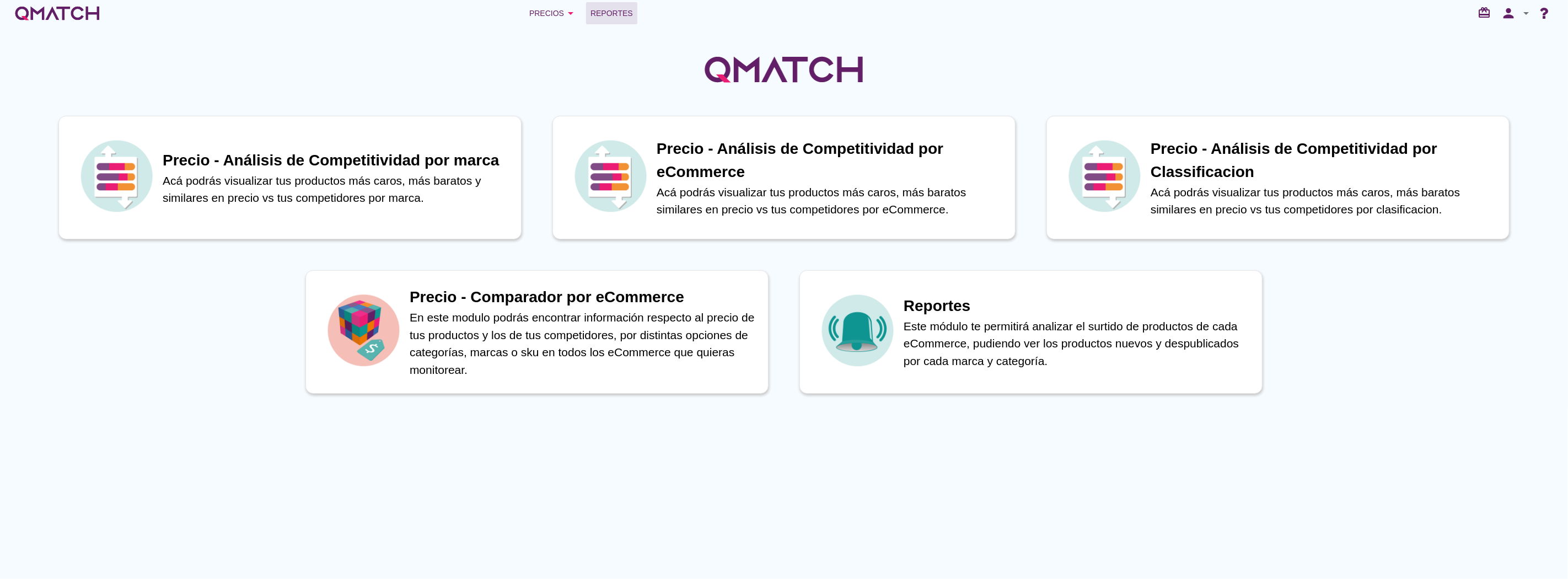
click at [597, 18] on span "Reportes" at bounding box center [612, 13] width 43 height 13
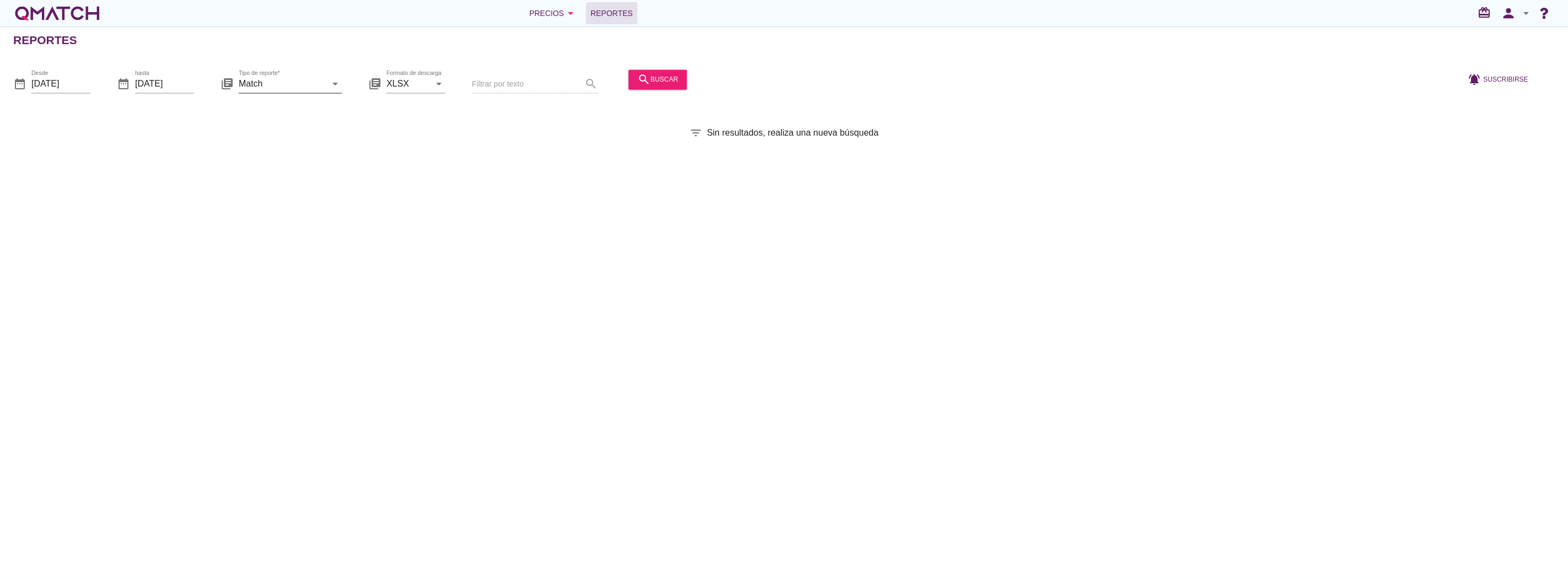
click at [295, 91] on input "Match" at bounding box center [282, 83] width 88 height 18
click at [291, 196] on div "Match con historicos" at bounding box center [306, 191] width 116 height 13
type input "Match con historicos"
click at [676, 72] on button "search buscar" at bounding box center [658, 79] width 58 height 20
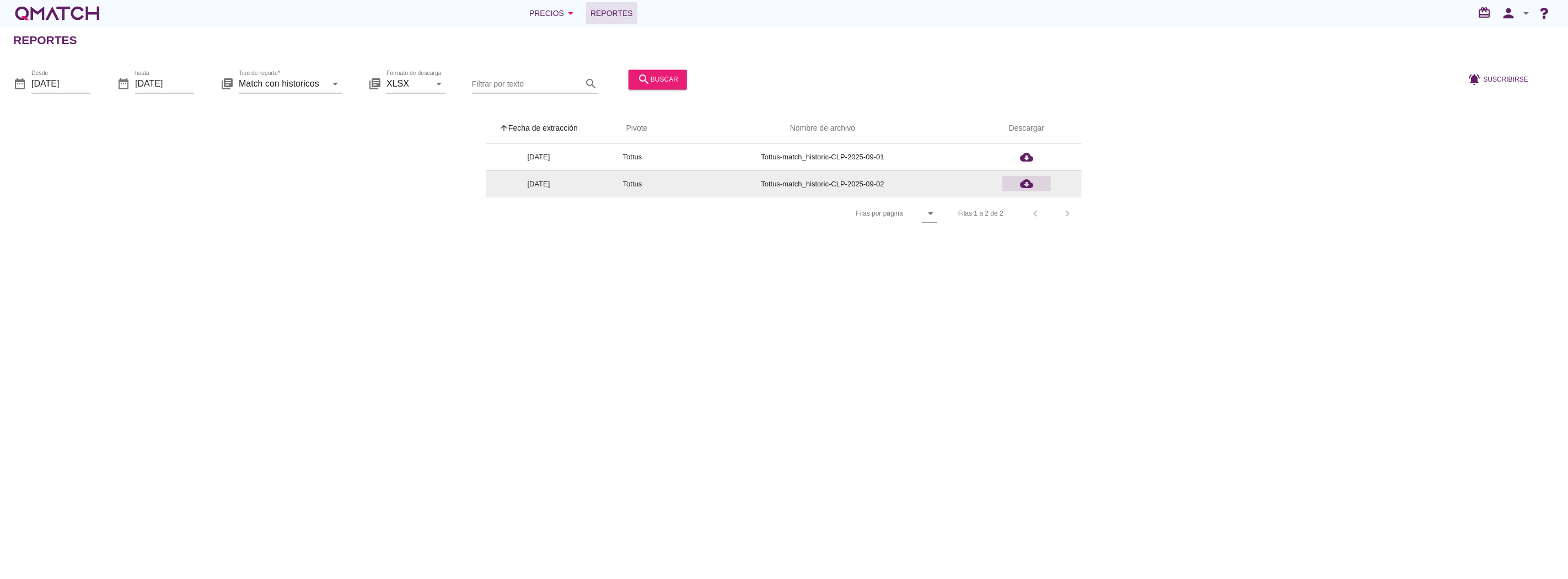
click at [1023, 182] on icon "cloud_download" at bounding box center [1027, 184] width 13 height 13
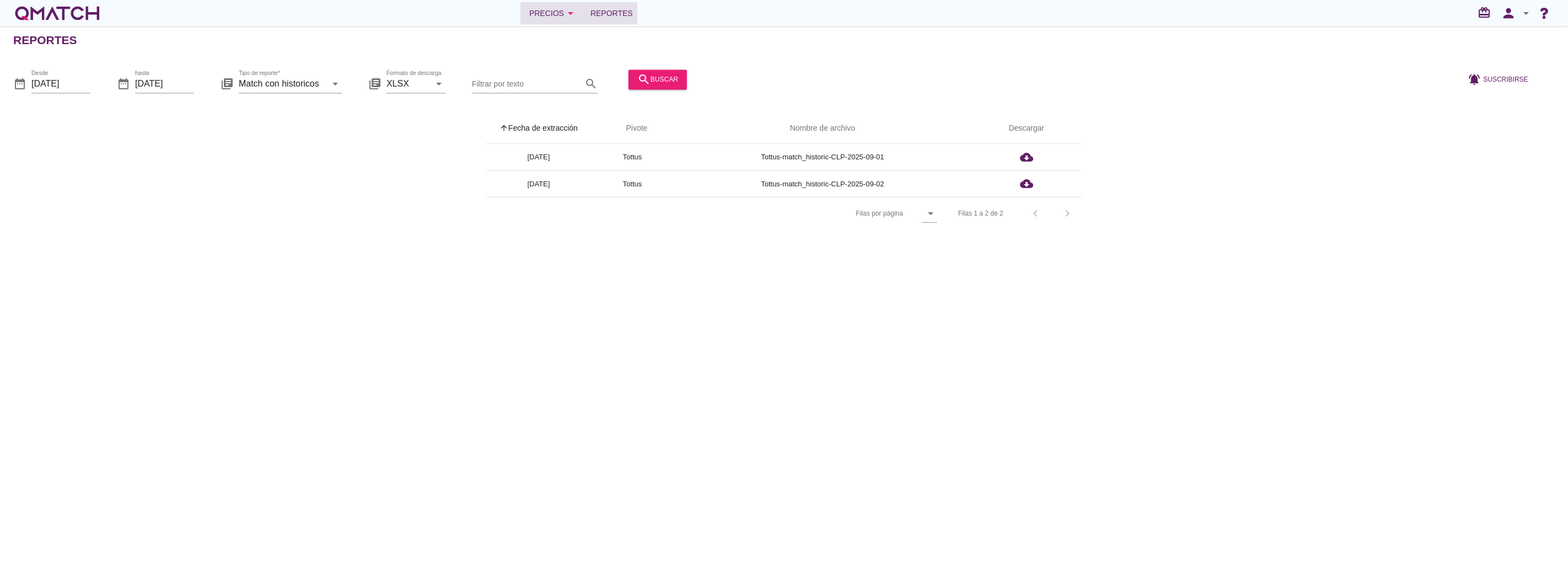
click at [559, 2] on button "Precios arrow_drop_down" at bounding box center [553, 13] width 66 height 22
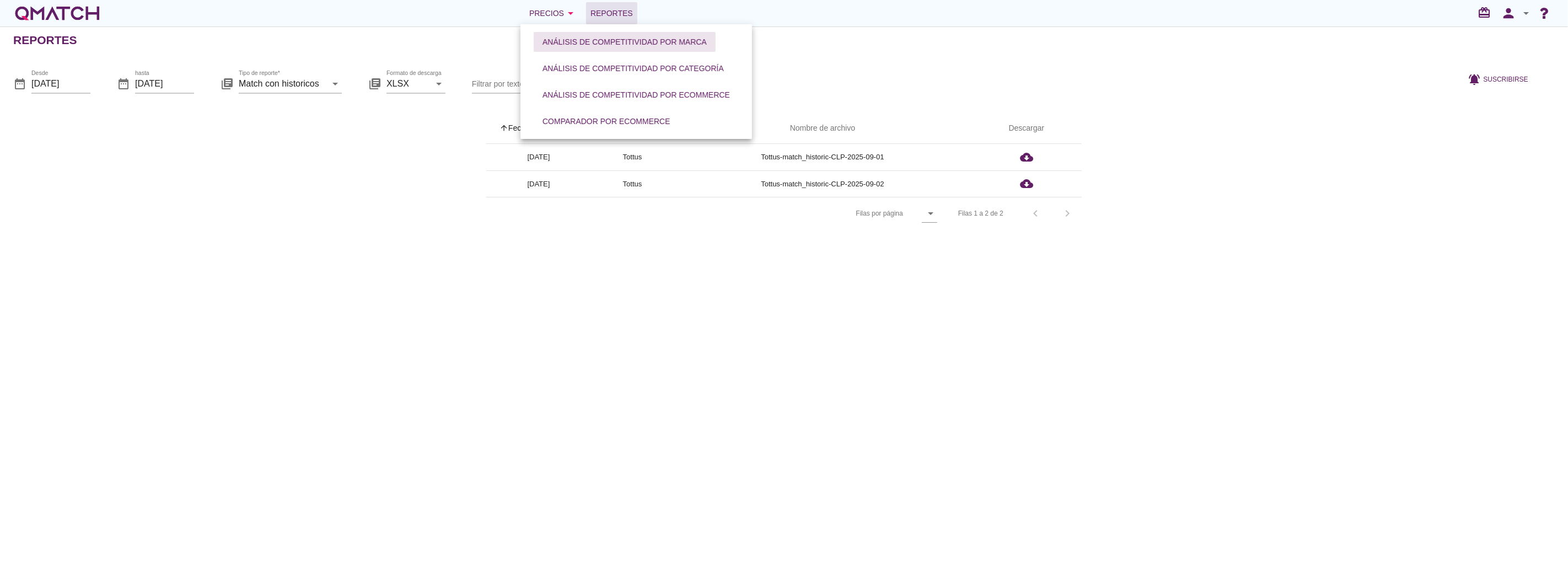
click at [584, 35] on button "Análisis de competitividad por marca" at bounding box center [625, 42] width 182 height 20
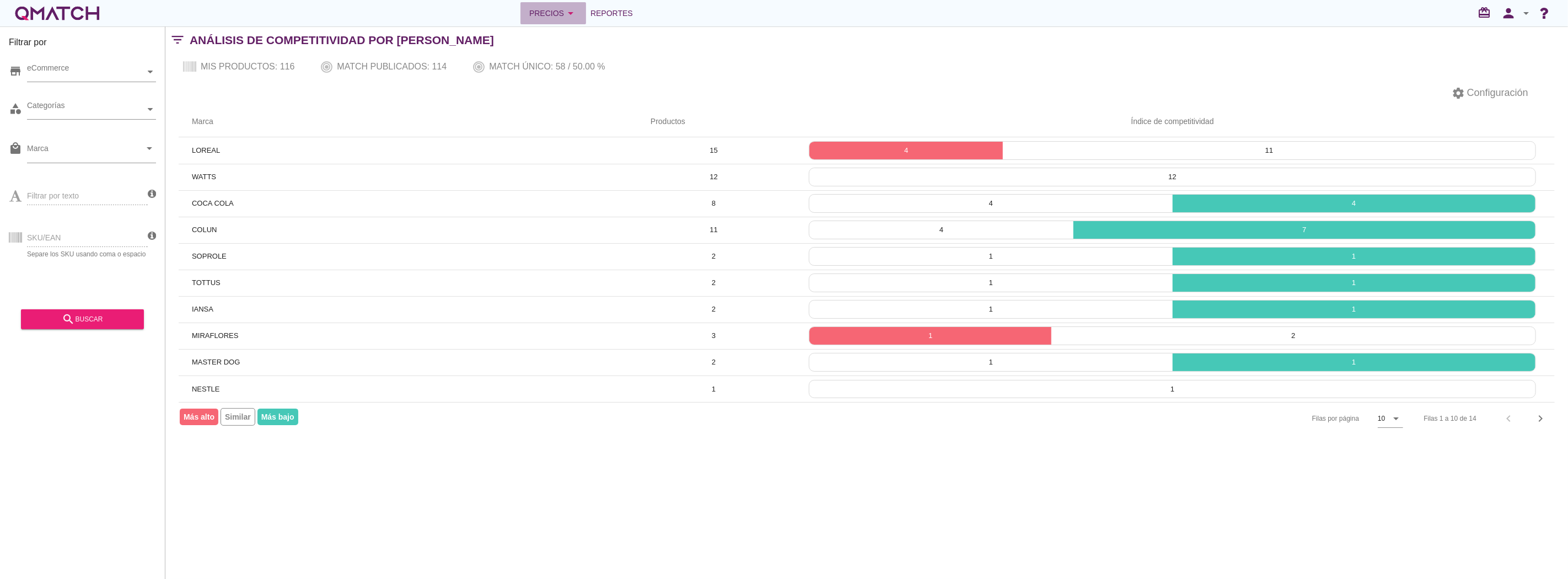
click at [539, 15] on div "Precios arrow_drop_down" at bounding box center [553, 13] width 48 height 13
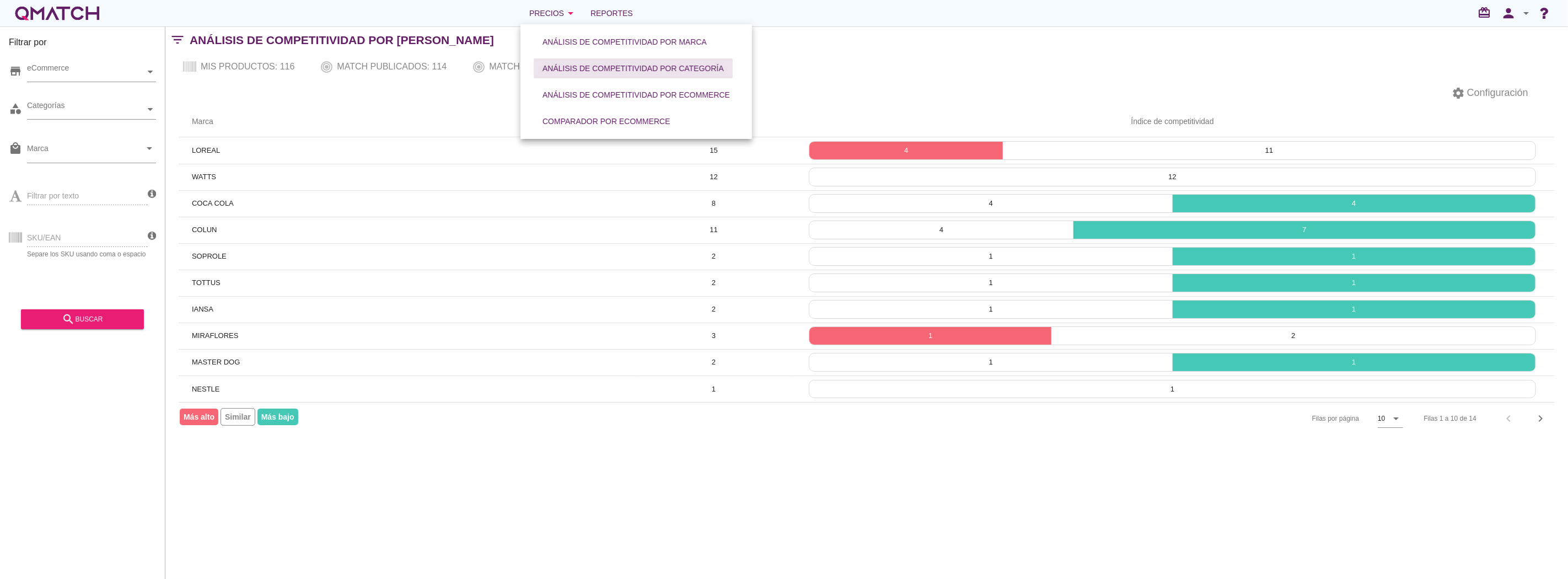
click at [593, 63] on div "Análisis de competitividad por categoría" at bounding box center [633, 68] width 181 height 12
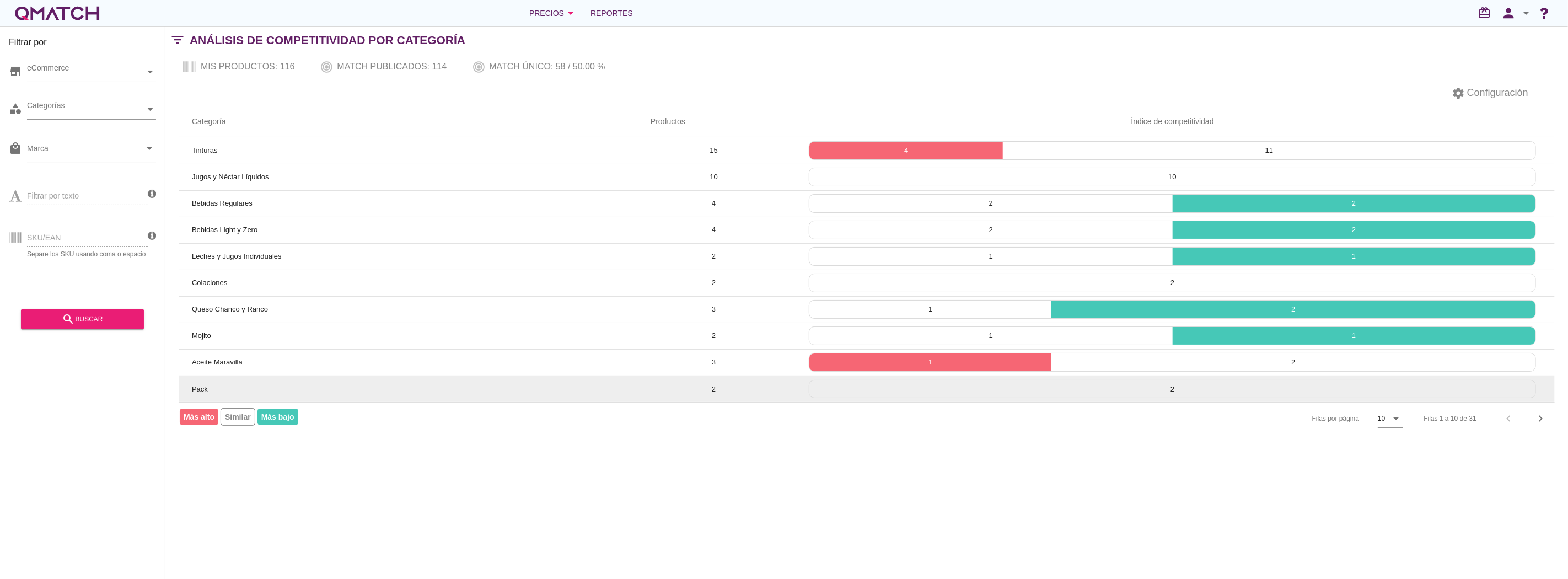
click at [278, 387] on td "Pack" at bounding box center [408, 388] width 459 height 26
click at [209, 387] on td "Pack" at bounding box center [408, 388] width 459 height 26
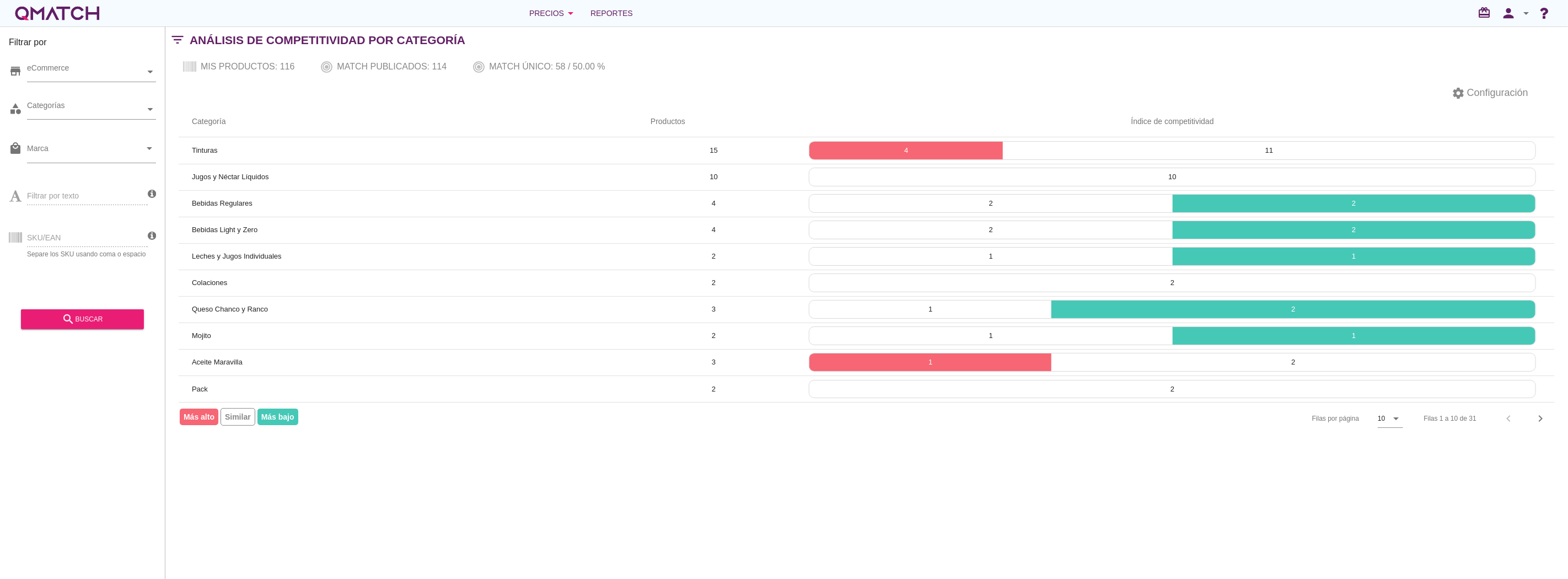
click at [312, 482] on div "Filtrar por store eCommerce category Categorías local_mall Marca arrow_drop_dow…" at bounding box center [867, 303] width 1402 height 553
click at [47, 14] on div "white-qmatch-logo" at bounding box center [57, 13] width 88 height 22
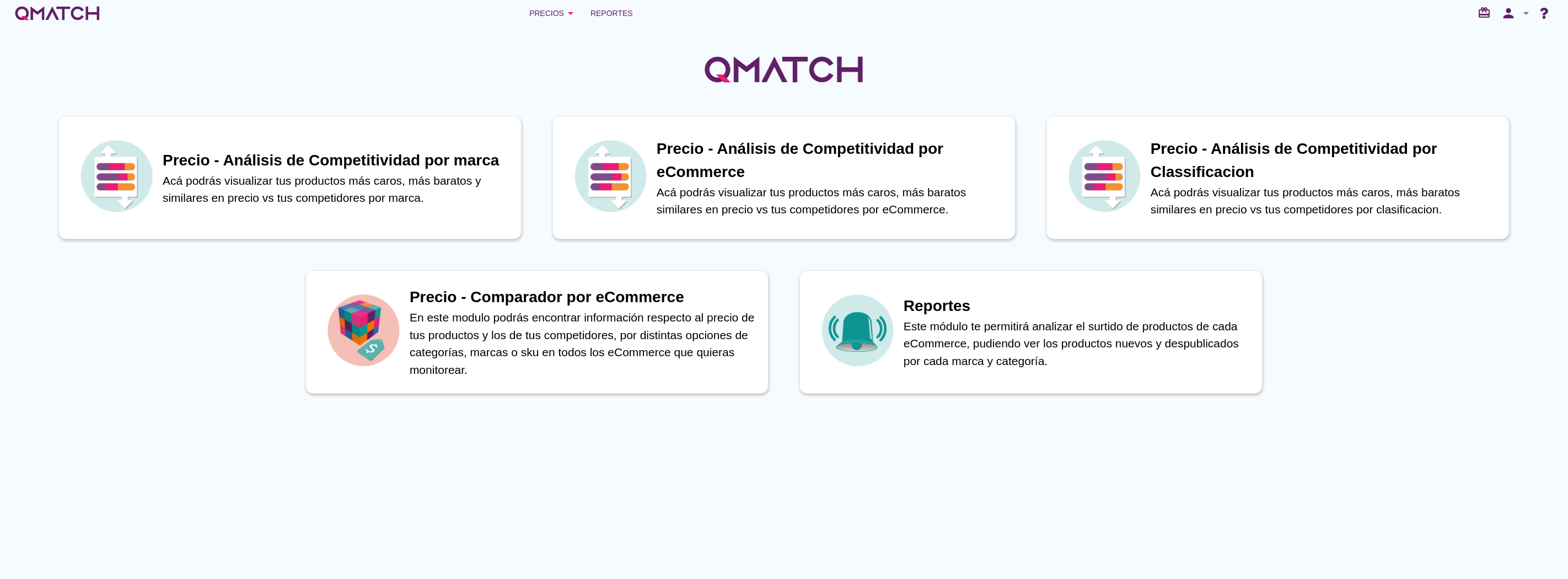
click at [679, 47] on div at bounding box center [784, 63] width 1568 height 74
click at [560, 18] on div "Precios arrow_drop_down" at bounding box center [550, 13] width 48 height 13
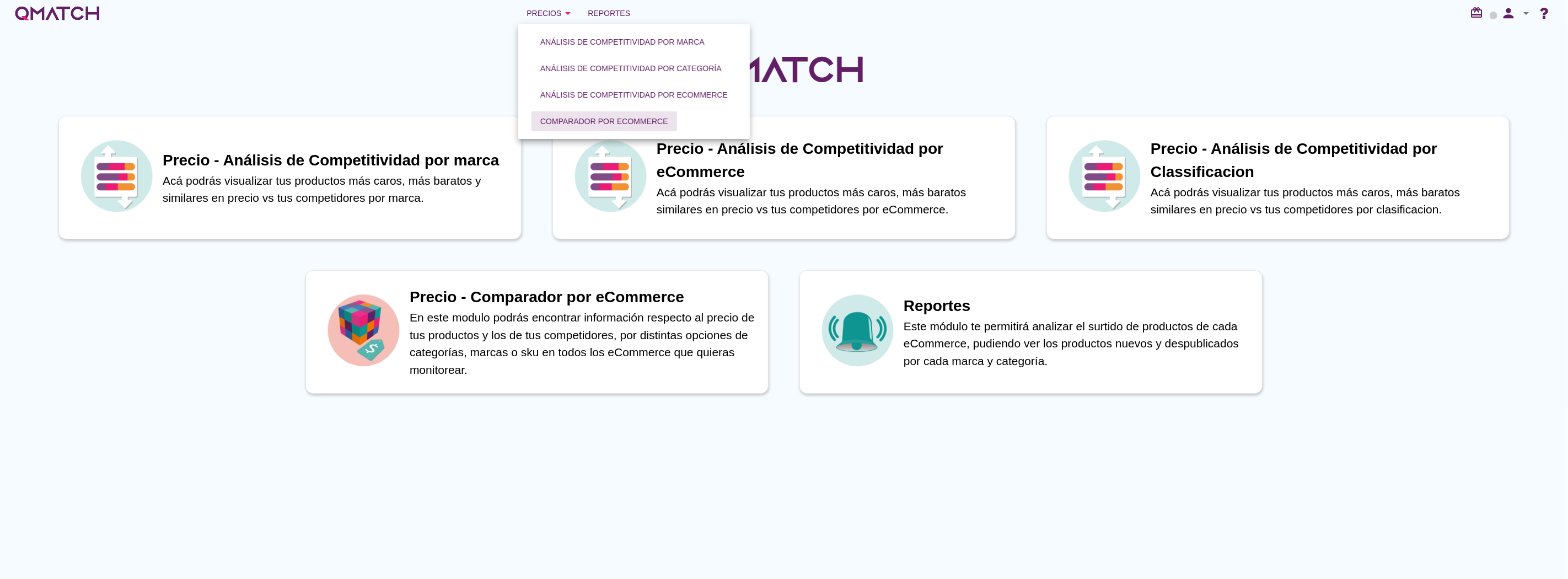
click at [592, 119] on div "Comparador por eCommerce" at bounding box center [604, 121] width 128 height 12
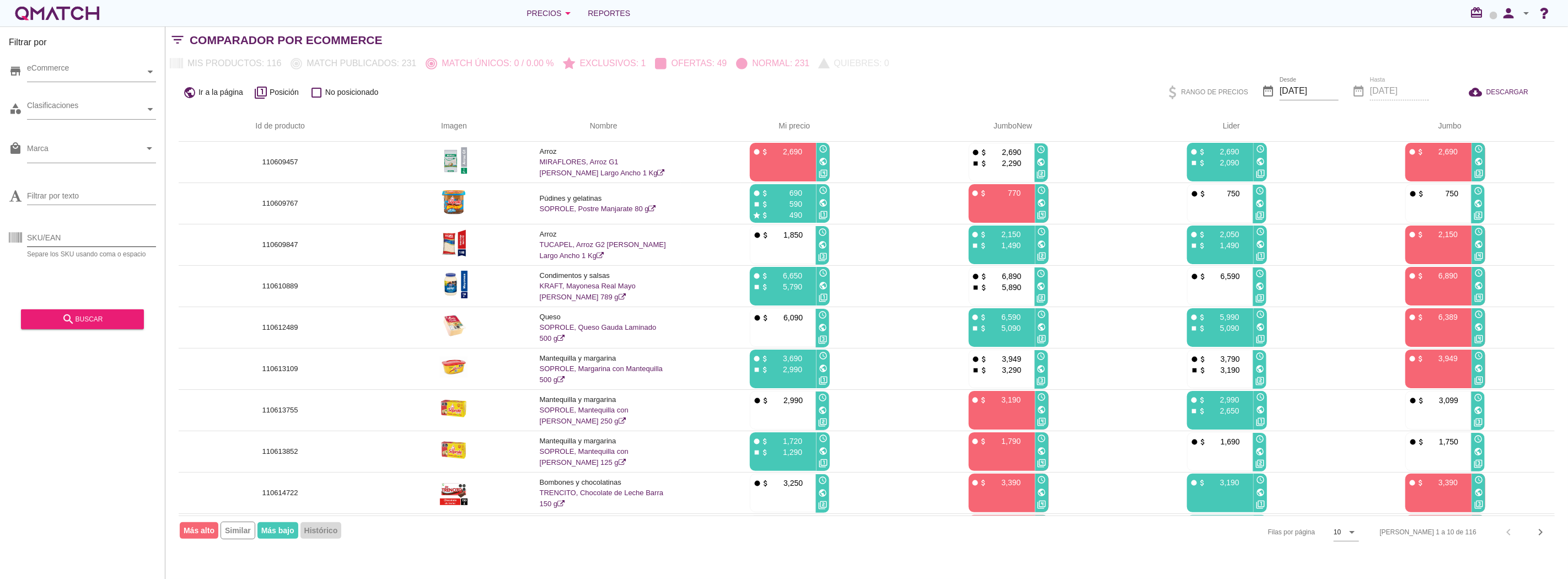
click at [107, 237] on input "SKU/EAN" at bounding box center [91, 237] width 129 height 18
paste input "110622986"
click at [110, 325] on div "search buscar" at bounding box center [82, 320] width 105 height 13
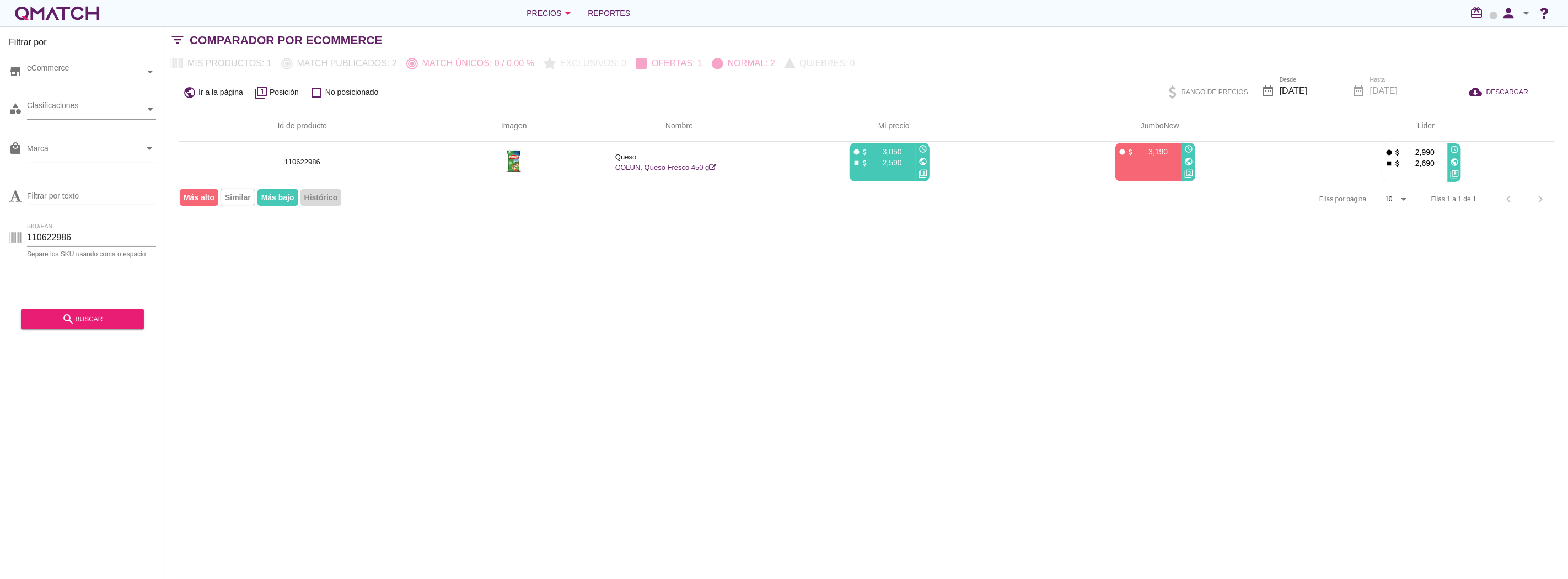
drag, startPoint x: 78, startPoint y: 236, endPoint x: -58, endPoint y: 239, distance: 136.0
click at [0, 239] on html "5 10 15 20 25 50 02-09-2025, 1:41:37 am 02-09-2025, 1:11:09 am 02-09-2025, 12:2…" at bounding box center [784, 289] width 1568 height 579
paste input "10239"
type input "110610239"
click at [93, 315] on div "search buscar" at bounding box center [82, 320] width 105 height 13
